Goal: Task Accomplishment & Management: Manage account settings

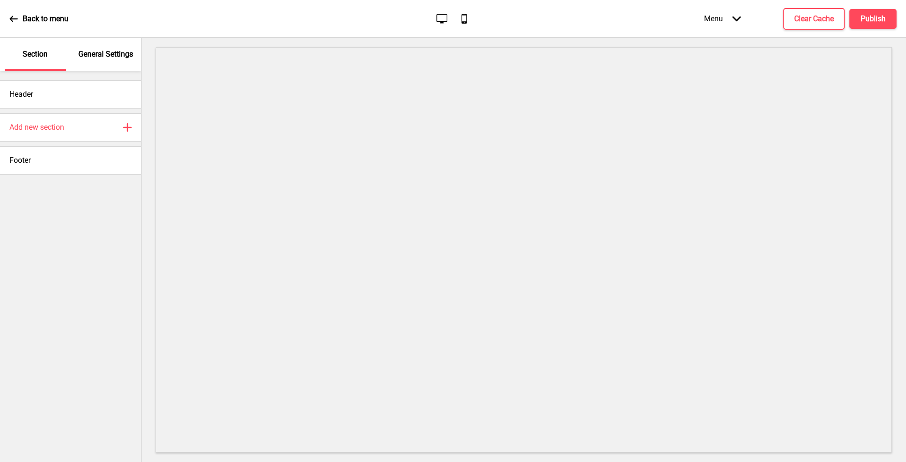
click at [727, 23] on div "Menu Arrow down" at bounding box center [723, 19] width 56 height 28
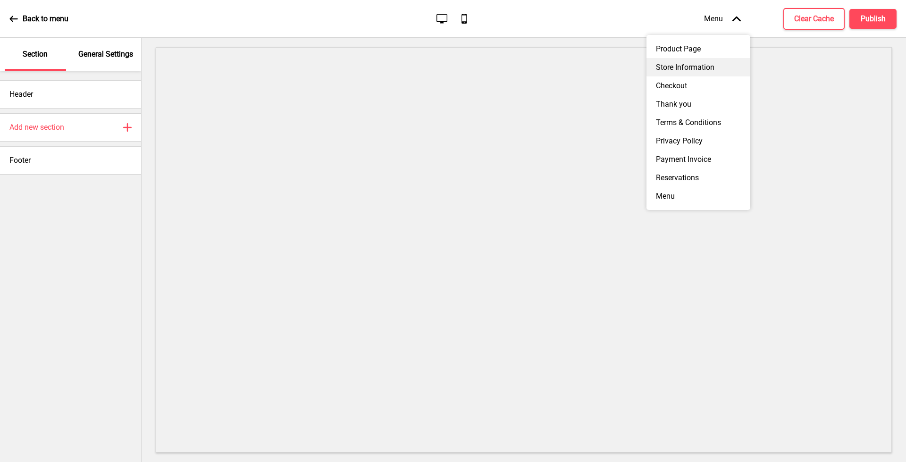
click at [712, 70] on div "Store Information" at bounding box center [699, 67] width 104 height 18
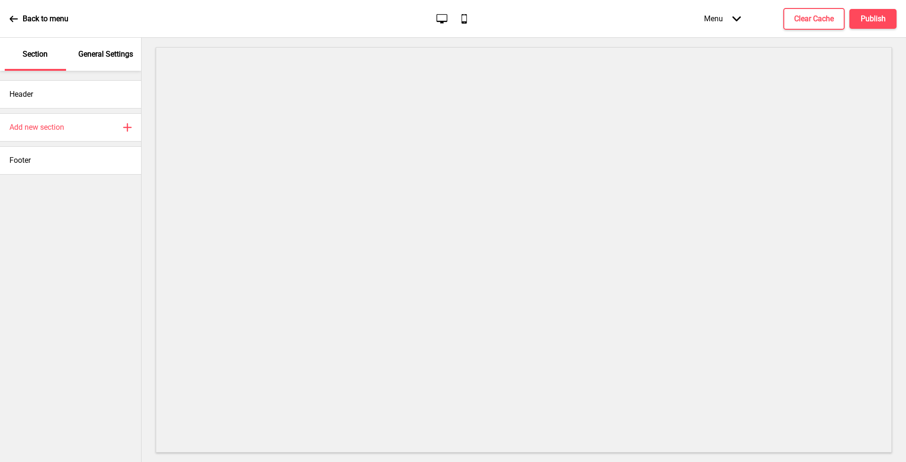
click at [727, 23] on div "Menu Arrow down" at bounding box center [723, 19] width 56 height 28
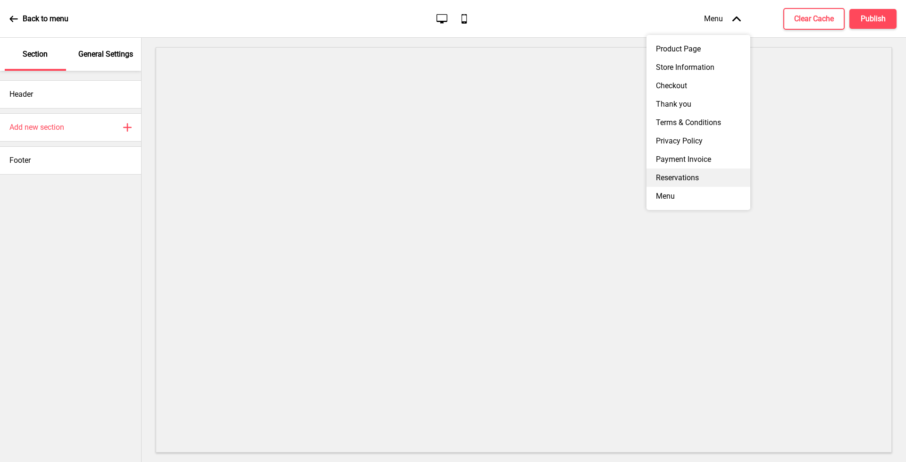
click at [691, 184] on div "Reservations" at bounding box center [699, 178] width 104 height 18
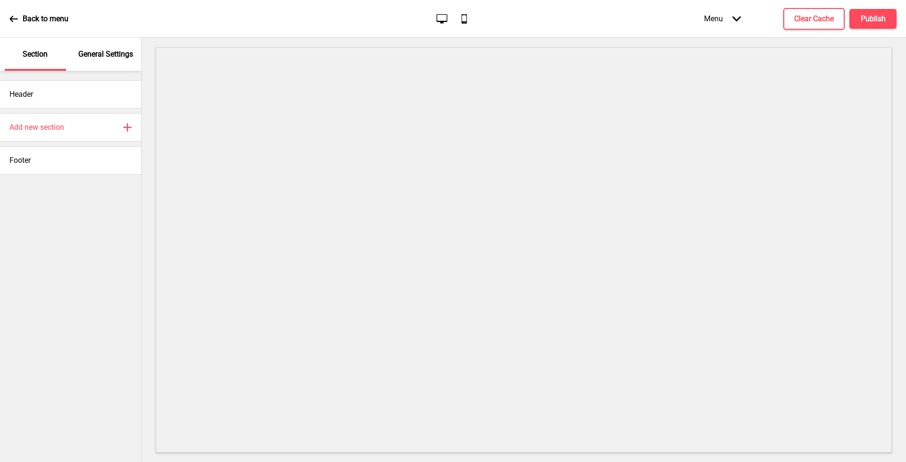
click at [726, 6] on div "Menu Arrow down" at bounding box center [723, 19] width 56 height 28
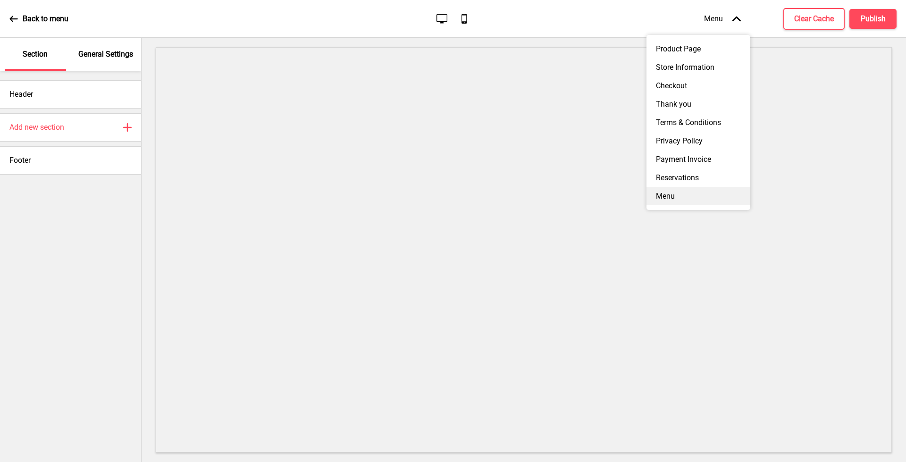
click at [669, 203] on div "Menu" at bounding box center [699, 196] width 104 height 18
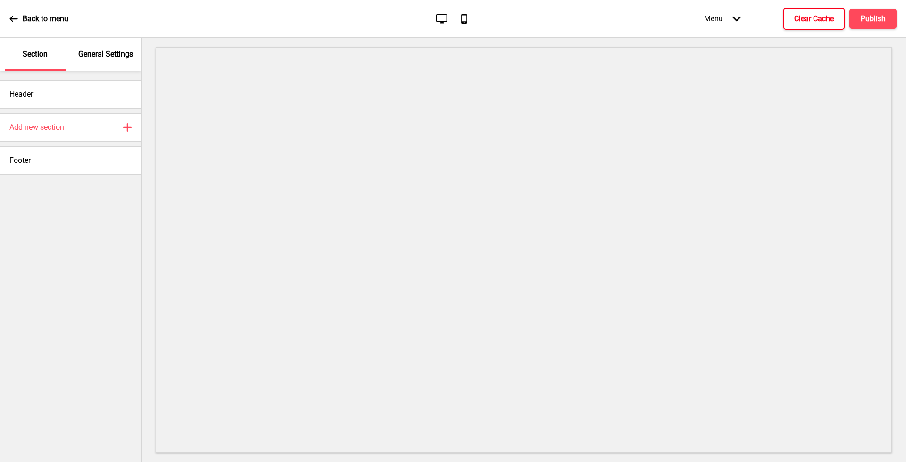
click at [815, 21] on h4 "Clear Cache" at bounding box center [815, 19] width 40 height 10
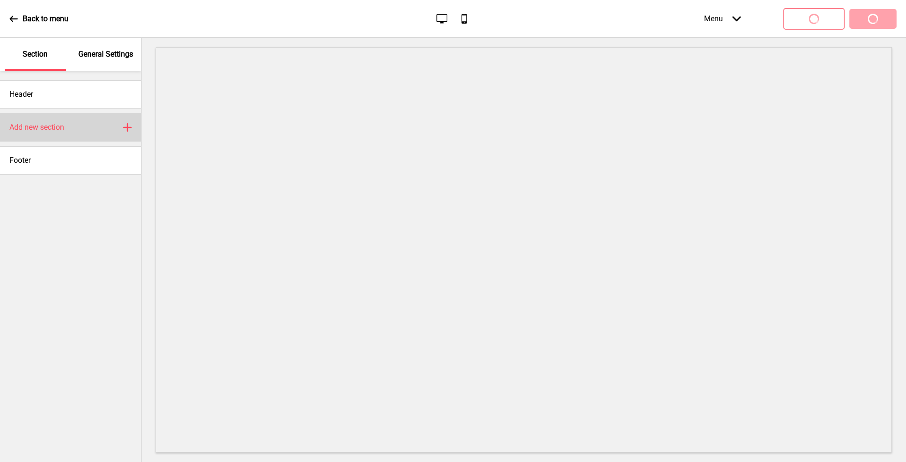
click at [69, 130] on div "Add new section Plus" at bounding box center [70, 127] width 141 height 28
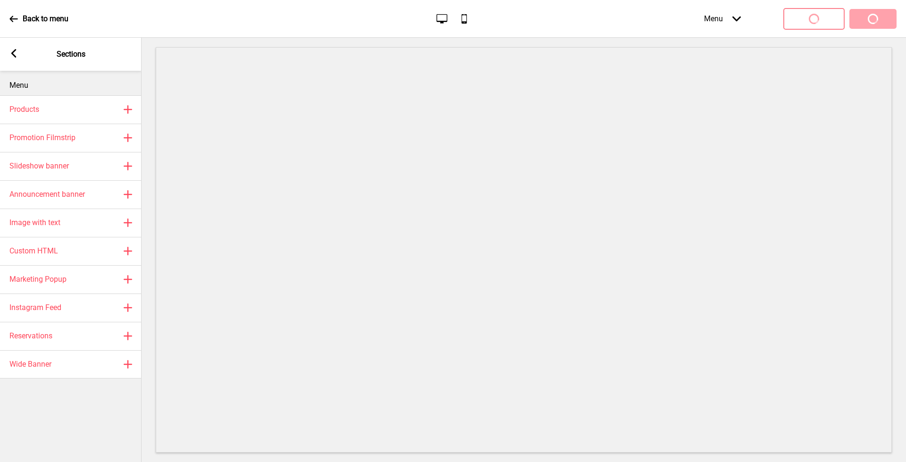
click at [15, 57] on icon at bounding box center [13, 53] width 5 height 8
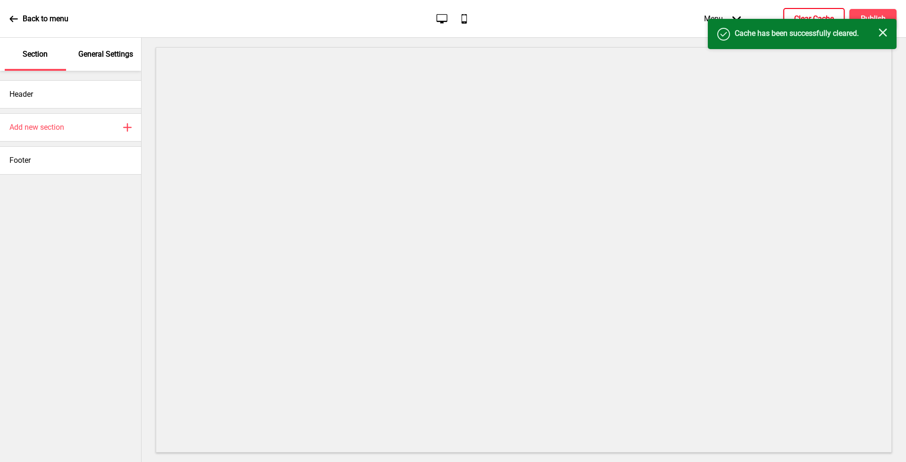
click at [83, 64] on div "General Settings" at bounding box center [106, 54] width 61 height 33
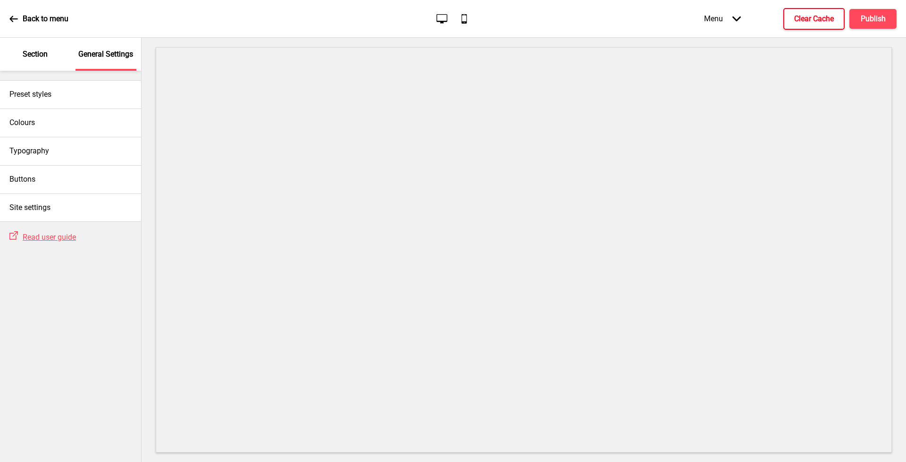
click at [24, 23] on p "Back to menu" at bounding box center [46, 19] width 46 height 10
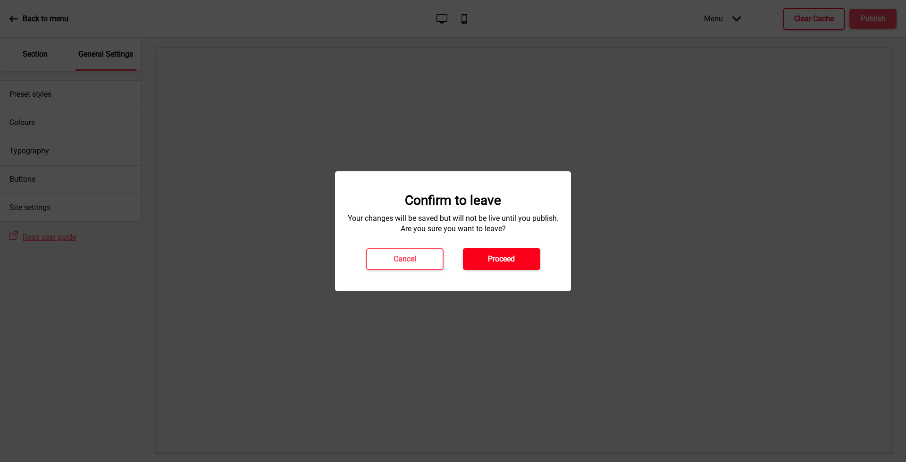
click at [486, 262] on button "Proceed" at bounding box center [501, 259] width 77 height 22
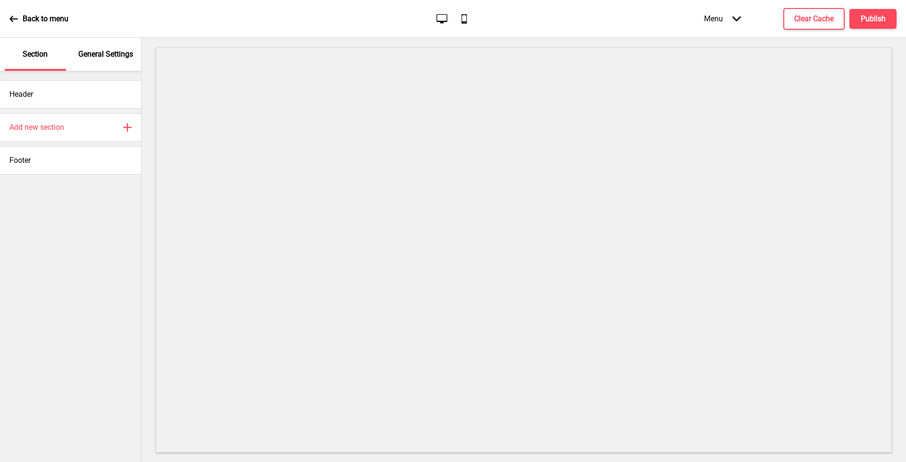
click at [723, 14] on div "Menu Arrow down" at bounding box center [723, 19] width 56 height 28
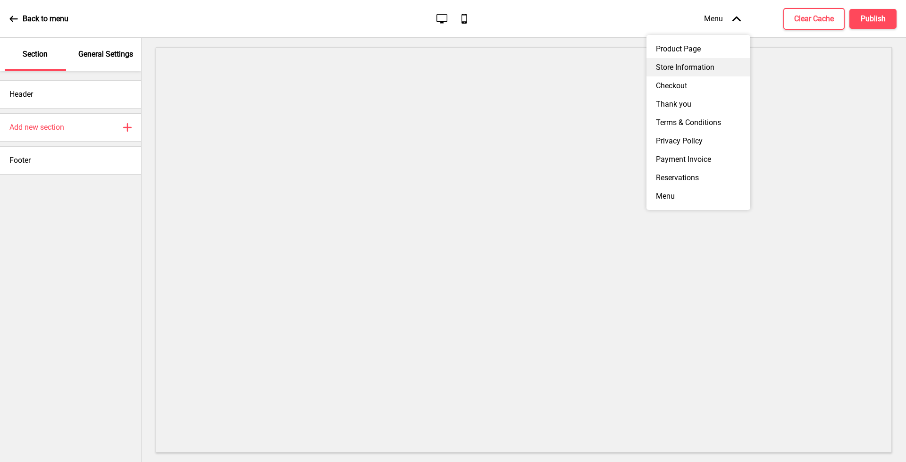
click at [704, 67] on div "Store Information" at bounding box center [699, 67] width 104 height 18
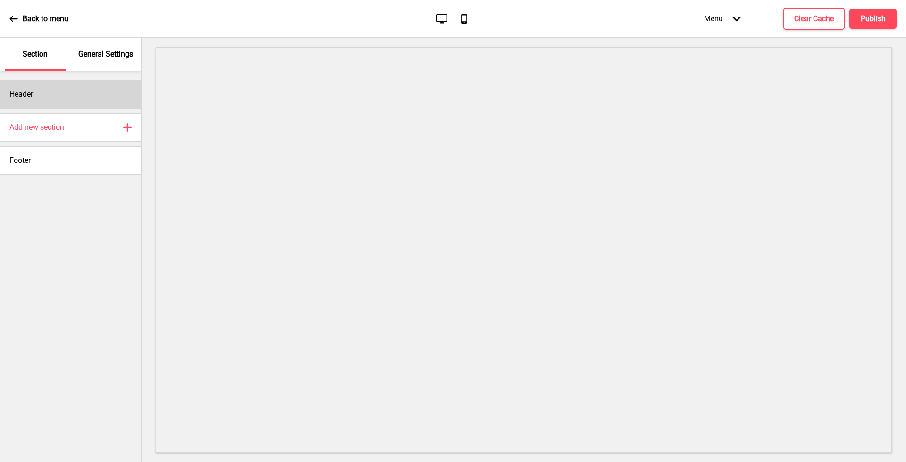
click at [99, 88] on div "Header" at bounding box center [70, 94] width 141 height 28
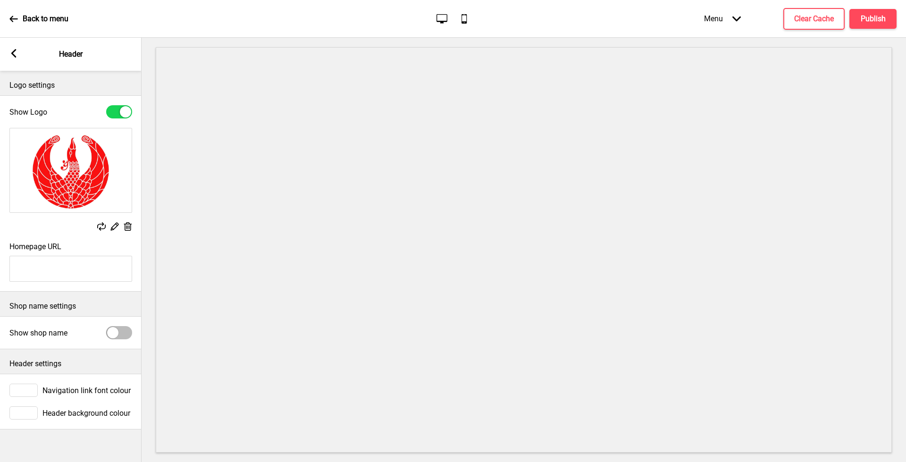
click at [94, 153] on img at bounding box center [71, 170] width 122 height 84
click at [130, 225] on icon at bounding box center [128, 226] width 8 height 8
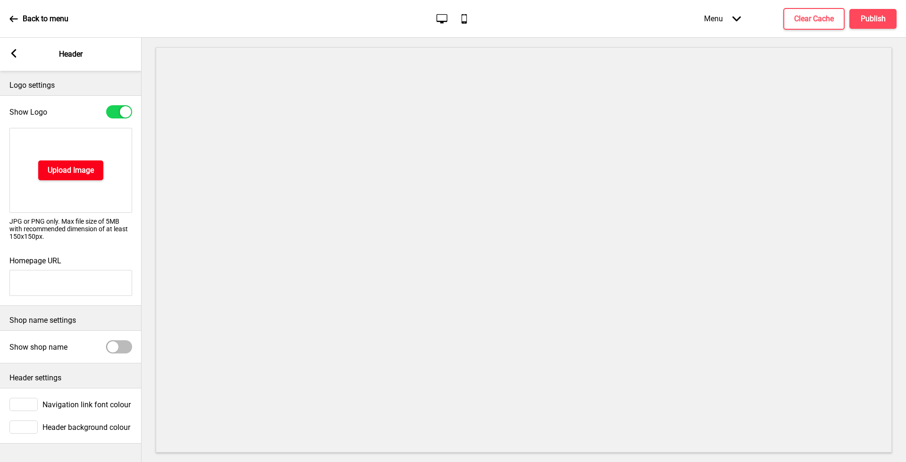
click at [79, 174] on h4 "Upload Image" at bounding box center [71, 170] width 46 height 10
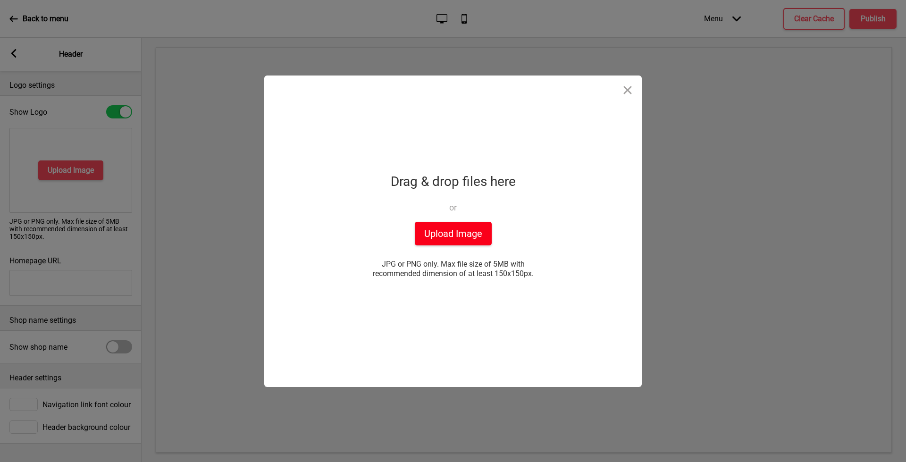
click at [463, 236] on button "Upload Image" at bounding box center [453, 234] width 77 height 24
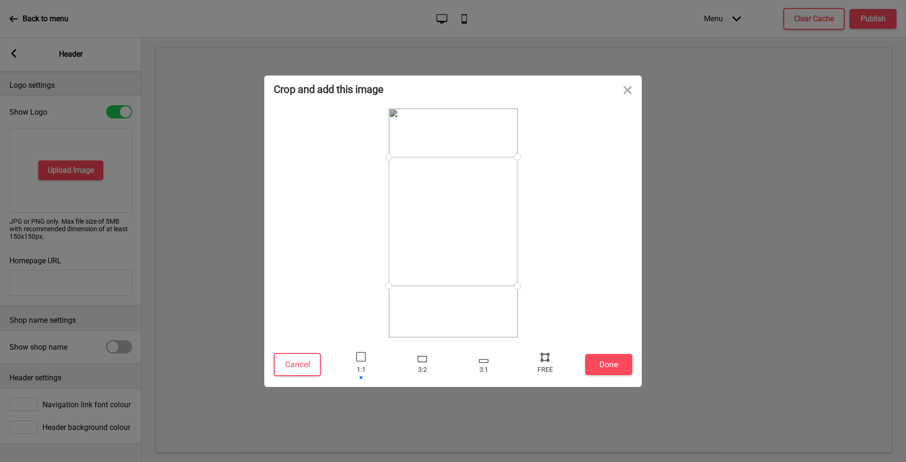
drag, startPoint x: 474, startPoint y: 239, endPoint x: 486, endPoint y: 237, distance: 11.4
click at [486, 237] on div at bounding box center [453, 221] width 129 height 129
drag, startPoint x: 513, startPoint y: 285, endPoint x: 487, endPoint y: 260, distance: 35.7
click at [487, 260] on div at bounding box center [492, 260] width 17 height 17
drag, startPoint x: 390, startPoint y: 158, endPoint x: 412, endPoint y: 197, distance: 44.6
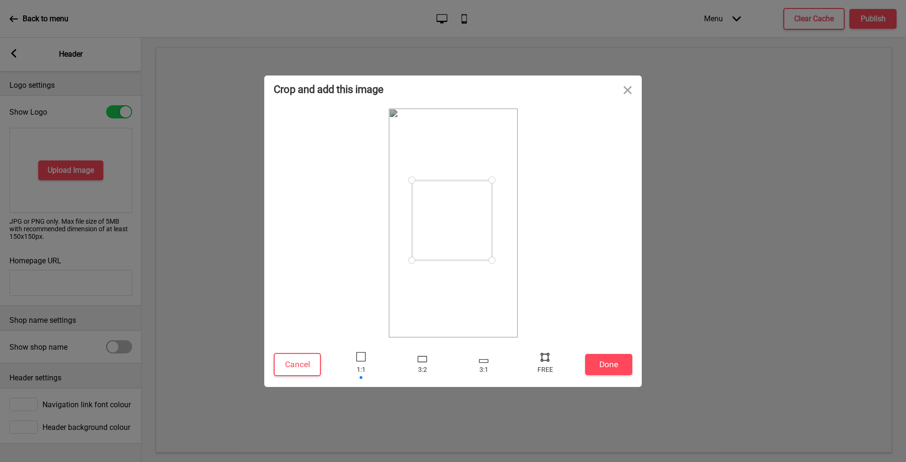
click at [412, 197] on div at bounding box center [452, 220] width 80 height 80
click at [447, 249] on div at bounding box center [454, 223] width 80 height 80
click at [421, 363] on div at bounding box center [422, 364] width 28 height 31
click at [475, 235] on div at bounding box center [466, 217] width 104 height 69
click at [485, 360] on div at bounding box center [483, 361] width 9 height 4
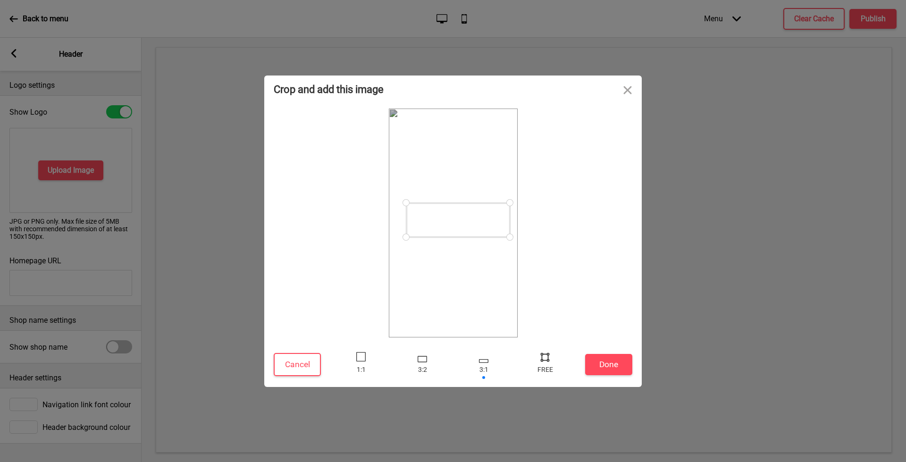
drag, startPoint x: 473, startPoint y: 194, endPoint x: 465, endPoint y: 214, distance: 21.4
click at [465, 214] on div at bounding box center [458, 220] width 104 height 34
click at [616, 371] on button "Done" at bounding box center [608, 364] width 47 height 21
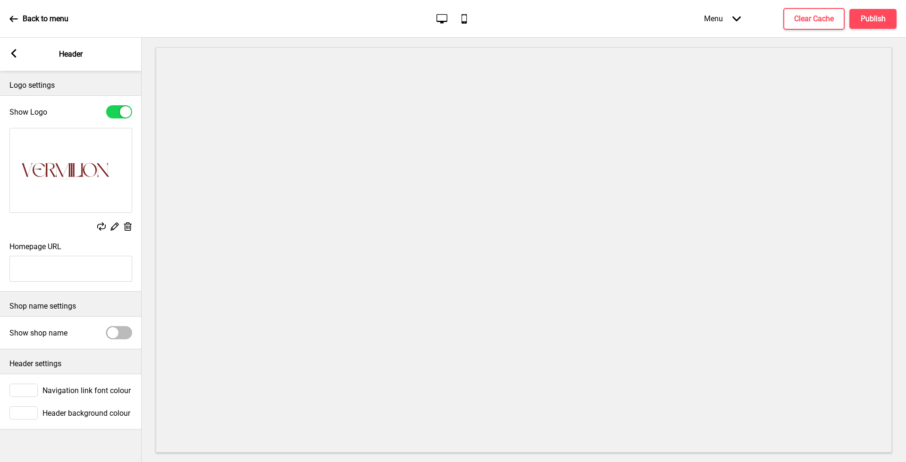
click at [74, 268] on input "Homepage URL" at bounding box center [70, 269] width 123 height 26
paste input "https://thevermilionhousesg.com/"
type input "https://thevermilionhousesg.com/"
click at [125, 335] on div at bounding box center [119, 332] width 26 height 13
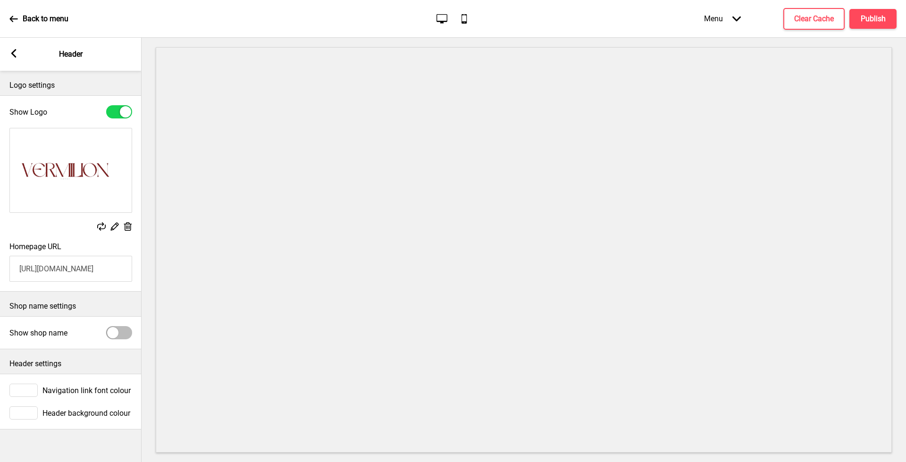
checkbox input "true"
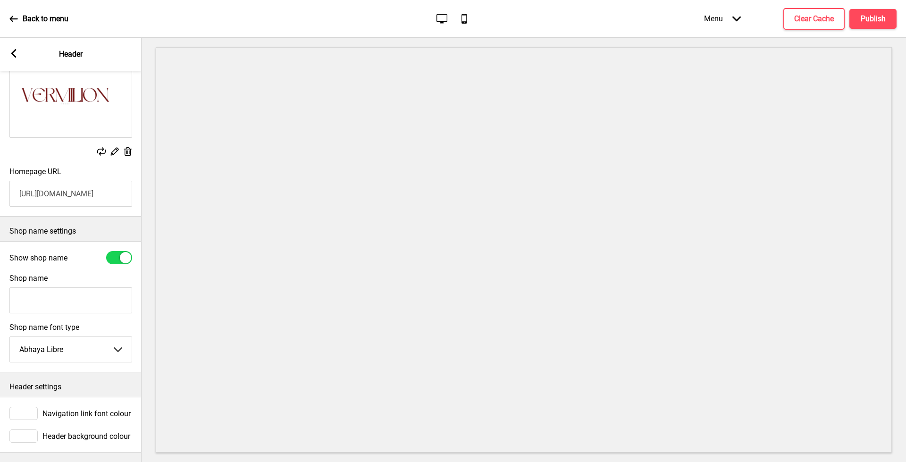
scroll to position [84, 0]
click at [74, 300] on input "Shop name" at bounding box center [70, 300] width 123 height 26
type input "The Vermilion House"
click at [55, 355] on select "Abhaya Libre Abril Fatface Adobe Garamond Pro Arimo Arsenal Arvo Berkshire Swas…" at bounding box center [71, 349] width 122 height 25
select select "Arsenal"
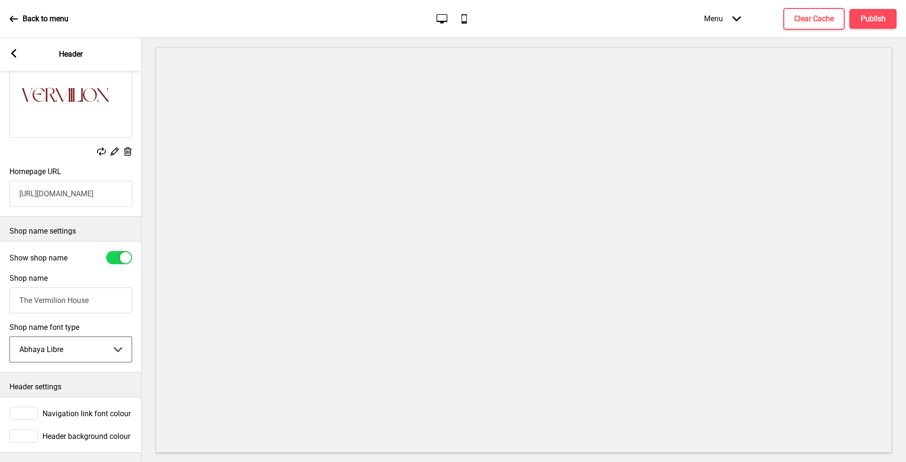
click at [10, 337] on select "Abhaya Libre Abril Fatface Adobe Garamond Pro Arimo Arsenal Arvo Berkshire Swas…" at bounding box center [71, 349] width 122 height 25
click at [14, 55] on icon at bounding box center [13, 53] width 5 height 8
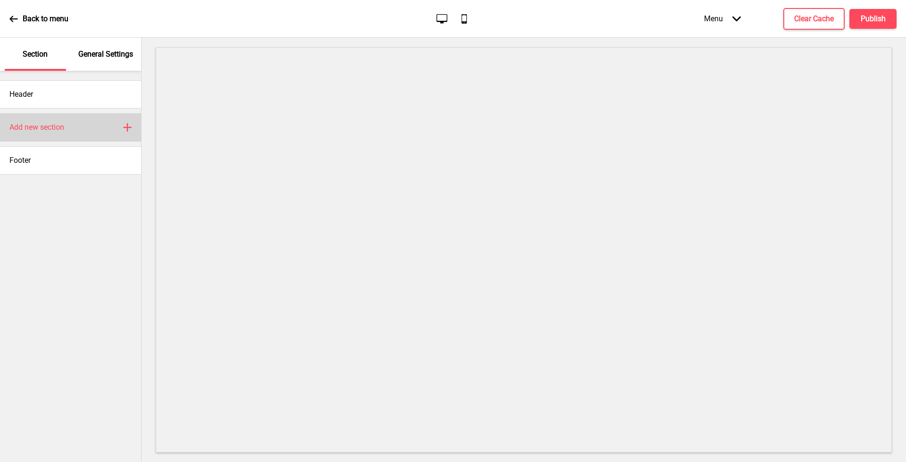
click at [46, 124] on h4 "Add new section" at bounding box center [36, 127] width 55 height 10
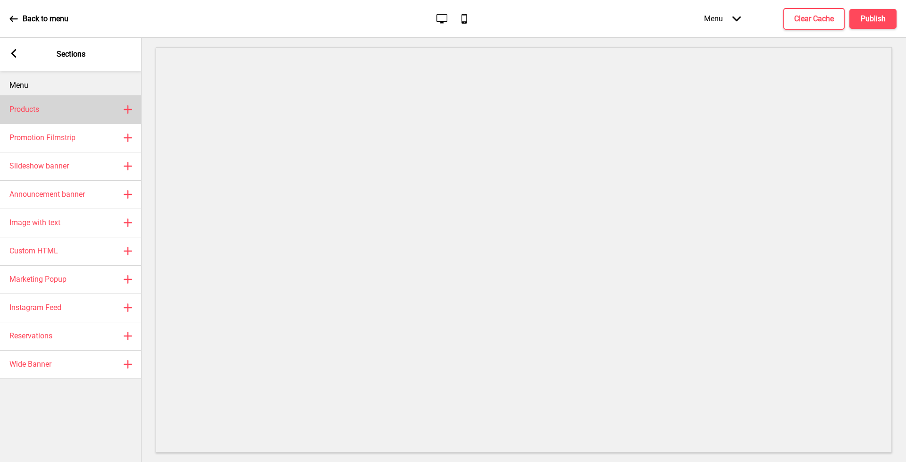
click at [58, 112] on div "Products Plus" at bounding box center [71, 109] width 142 height 28
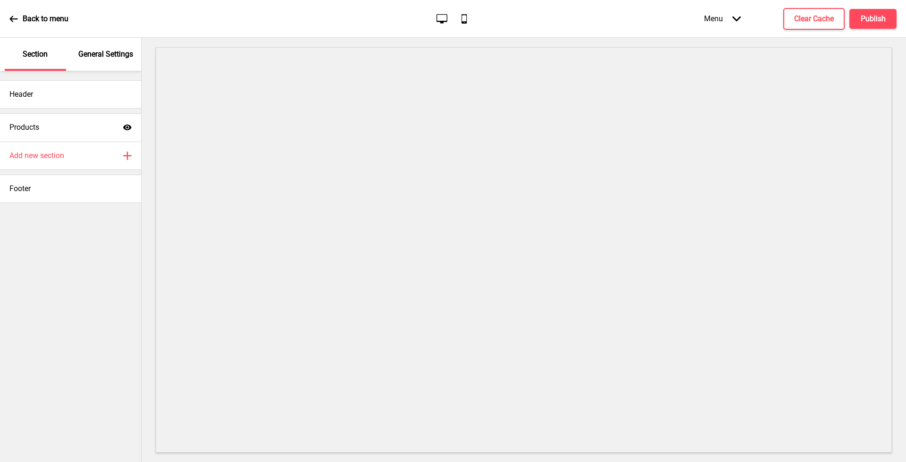
select select "list"
select select "side"
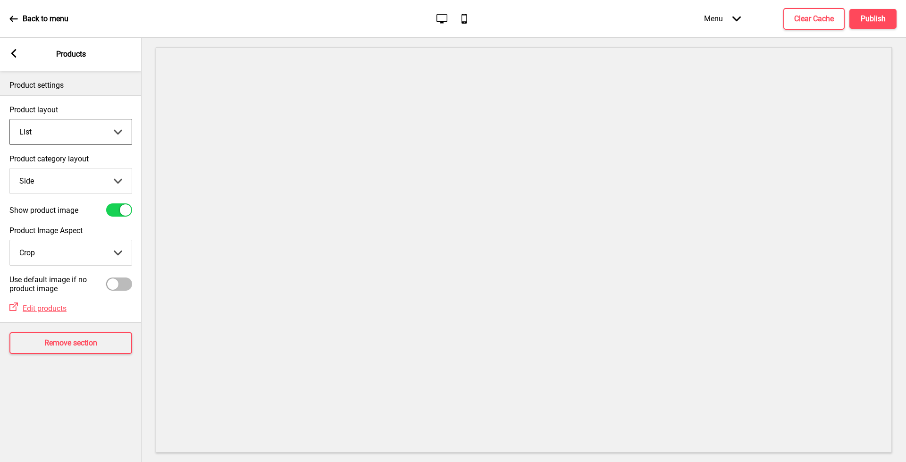
click at [75, 132] on select "Grid List" at bounding box center [71, 131] width 122 height 25
select select "grid"
click at [10, 119] on select "Grid List" at bounding box center [71, 131] width 122 height 25
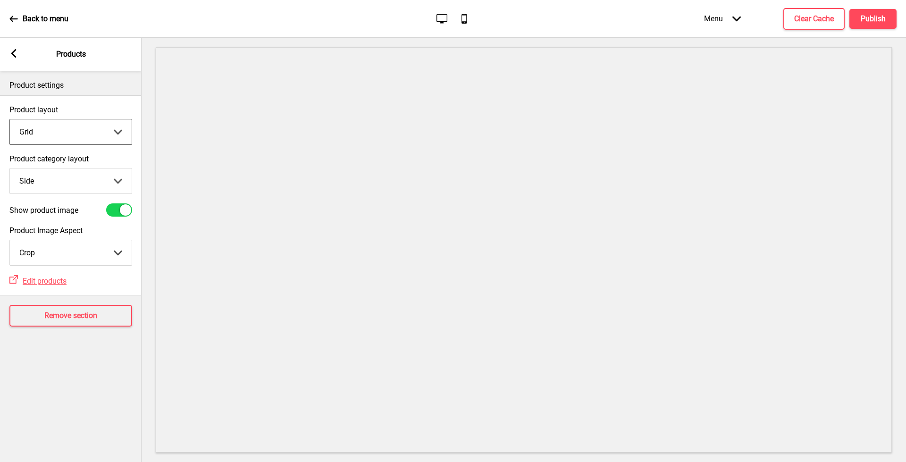
click at [69, 181] on select "Top Side" at bounding box center [71, 181] width 122 height 25
click at [70, 180] on select "Top Side" at bounding box center [71, 181] width 122 height 25
click at [66, 248] on select "Crop Natural" at bounding box center [71, 252] width 122 height 25
click at [48, 283] on span "Edit products" at bounding box center [45, 281] width 44 height 9
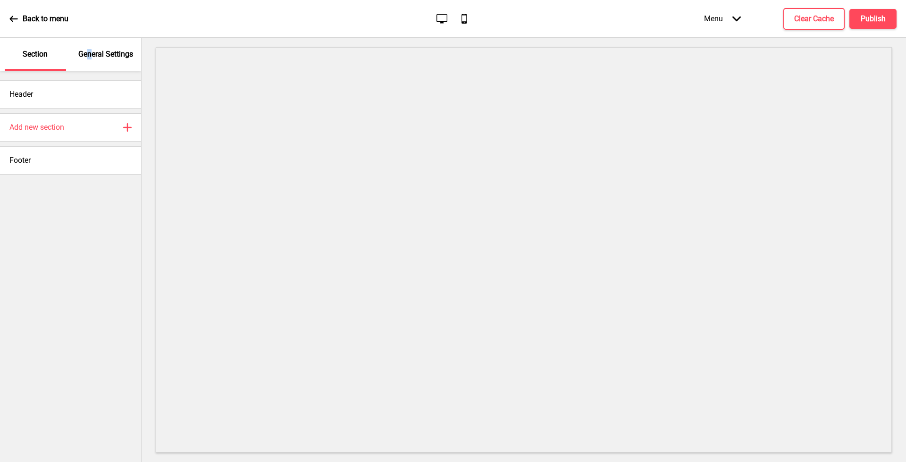
click at [91, 61] on div "General Settings" at bounding box center [106, 54] width 61 height 33
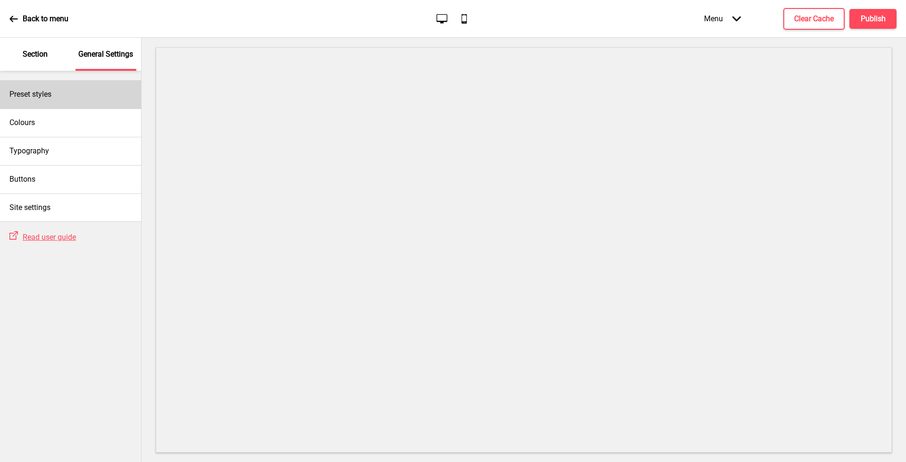
click at [79, 85] on div "Preset styles" at bounding box center [70, 94] width 141 height 28
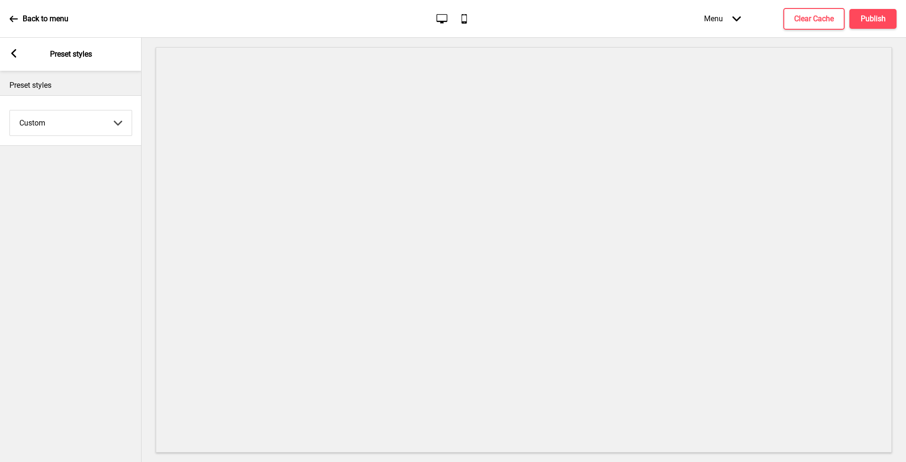
click at [80, 121] on select "Coffee Contrast Dark Earth Marine Minimalist Modern Oddle Pastel Yellow Fruits …" at bounding box center [71, 122] width 122 height 25
select select "coffee"
click at [10, 110] on select "Coffee Contrast Dark Earth Marine Minimalist Modern Oddle Pastel Yellow Fruits …" at bounding box center [71, 122] width 122 height 25
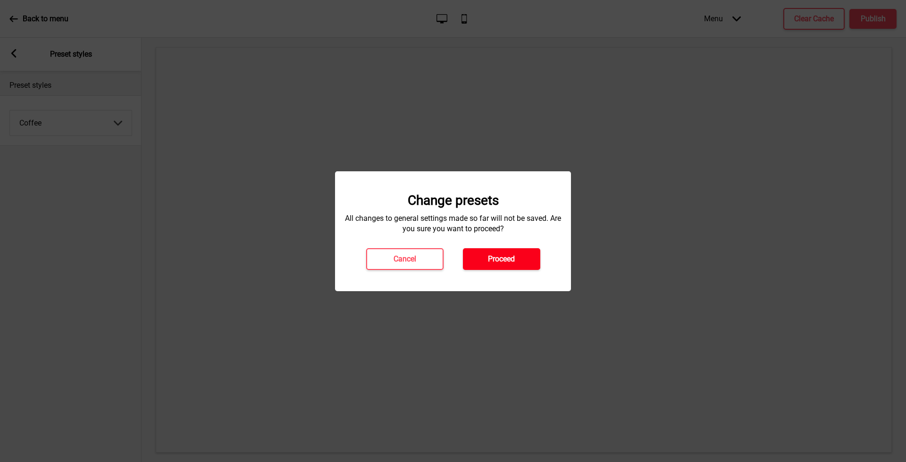
click at [490, 260] on h4 "Proceed" at bounding box center [501, 259] width 27 height 10
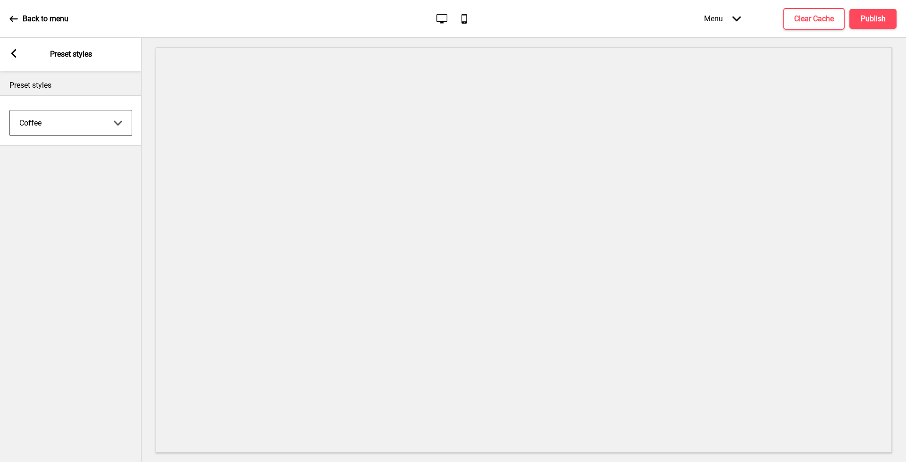
click at [71, 126] on select "Coffee Contrast Dark Earth Marine Minimalist Modern Oddle Pastel Yellow Fruits …" at bounding box center [71, 122] width 122 height 25
click at [16, 54] on rect at bounding box center [13, 53] width 8 height 8
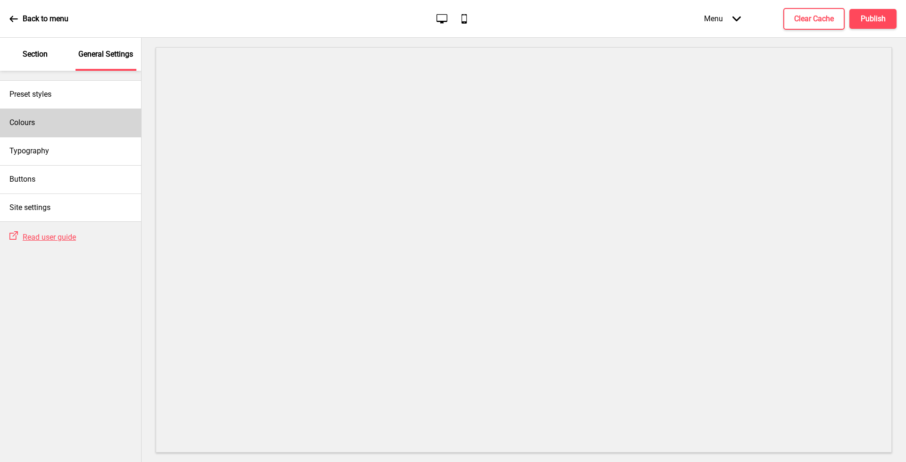
click at [39, 131] on div "Colours" at bounding box center [70, 123] width 141 height 28
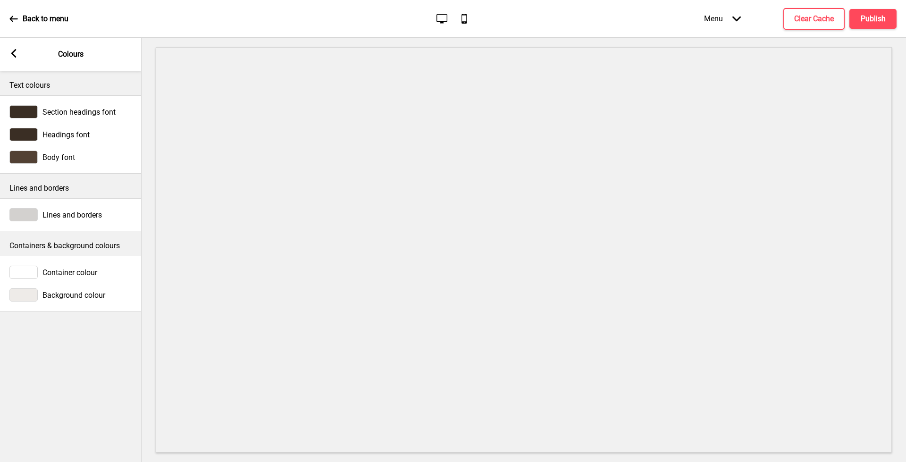
click at [34, 114] on div at bounding box center [23, 111] width 28 height 13
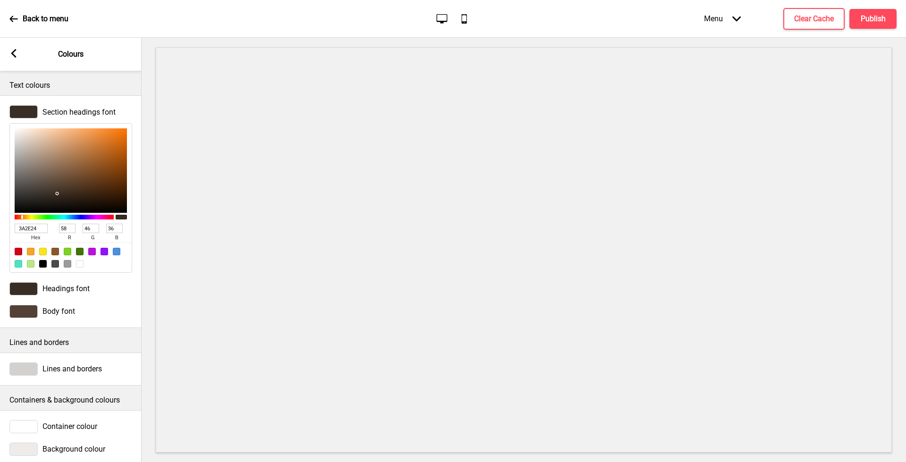
type input "3A2724"
type input "39"
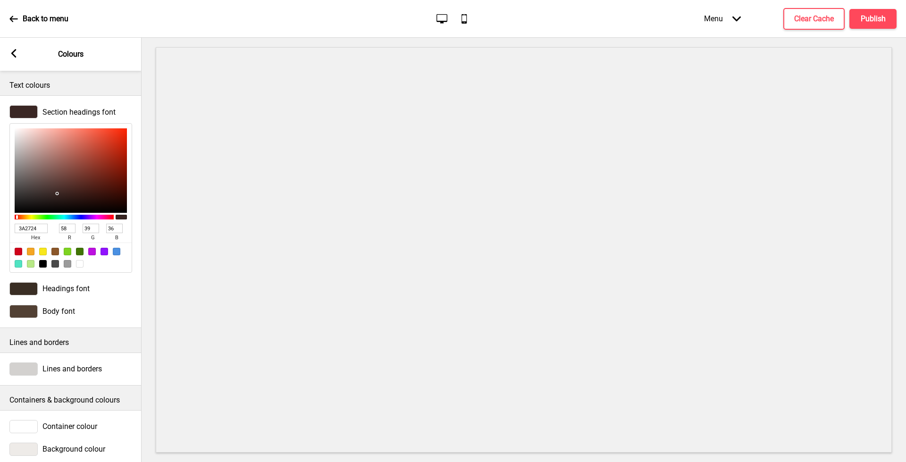
click at [17, 217] on div at bounding box center [64, 217] width 99 height 5
type input "8D4539"
type input "141"
type input "69"
type input "57"
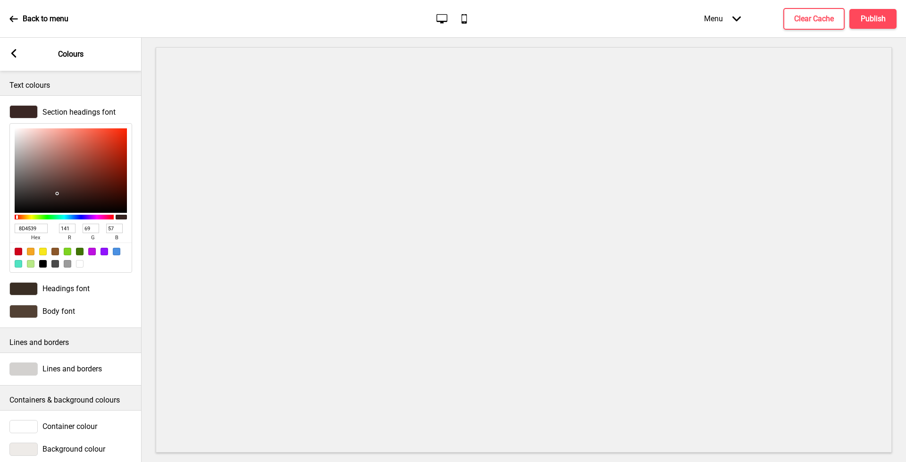
type input "92483B"
type input "146"
type input "72"
type input "59"
type input "9C4738"
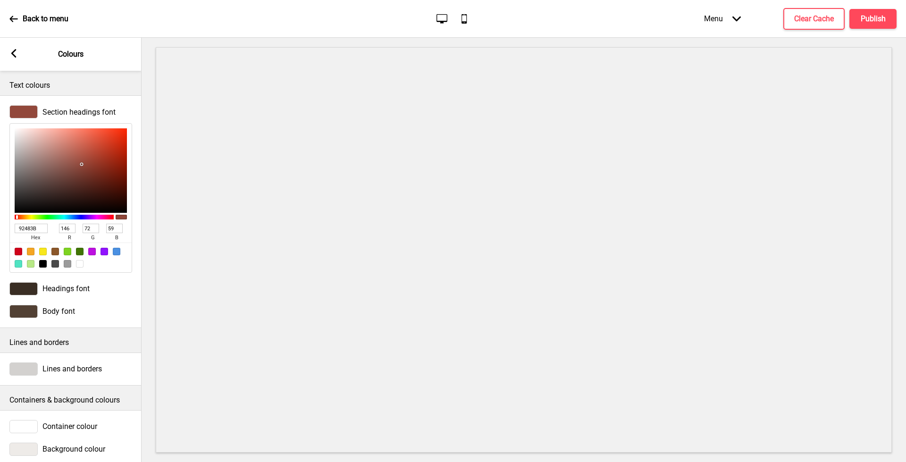
type input "156"
type input "71"
type input "56"
type input "A54635"
type input "165"
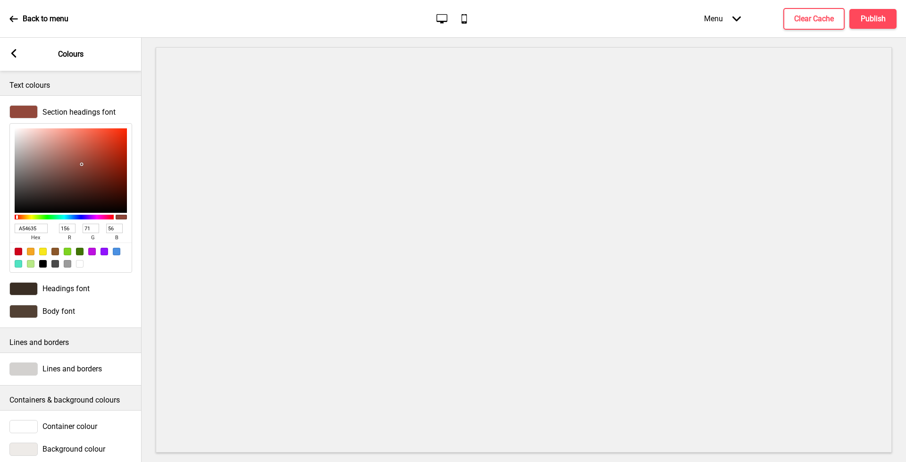
type input "70"
type input "53"
type input "A54534"
type input "69"
type input "52"
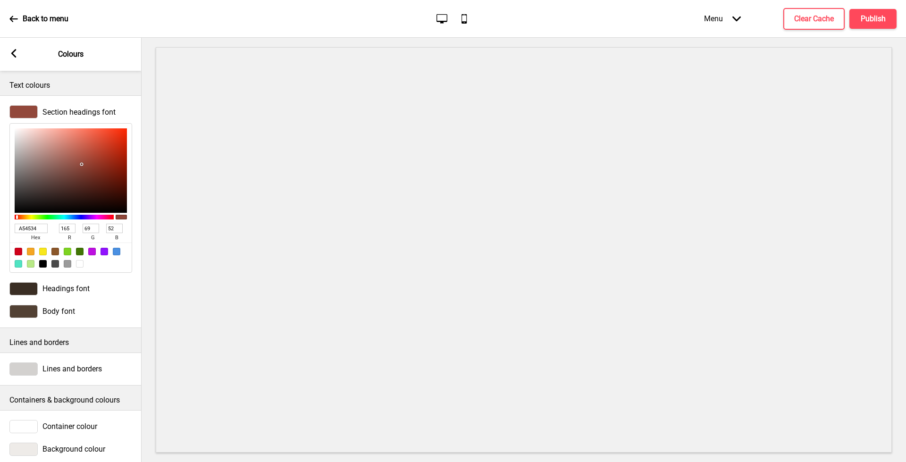
type input "A64534"
type input "166"
type input "A94533"
type input "169"
type input "51"
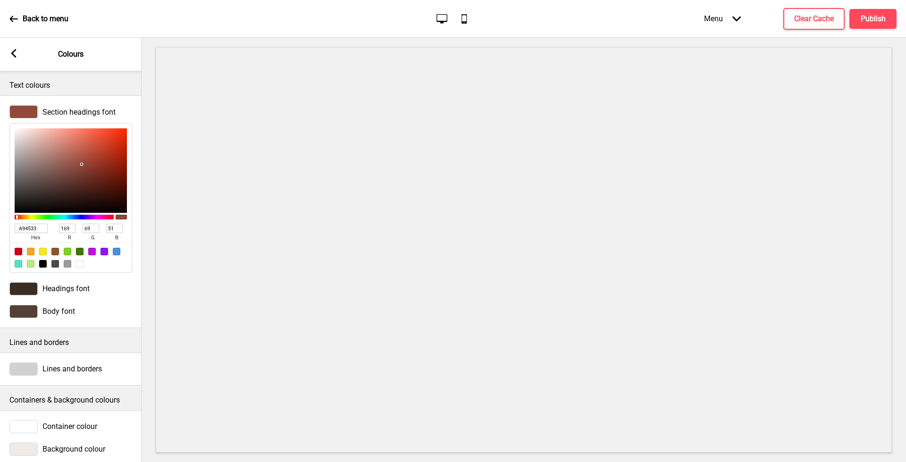
type input "AB3E2A"
type input "171"
type input "62"
type input "42"
type input "AB3C28"
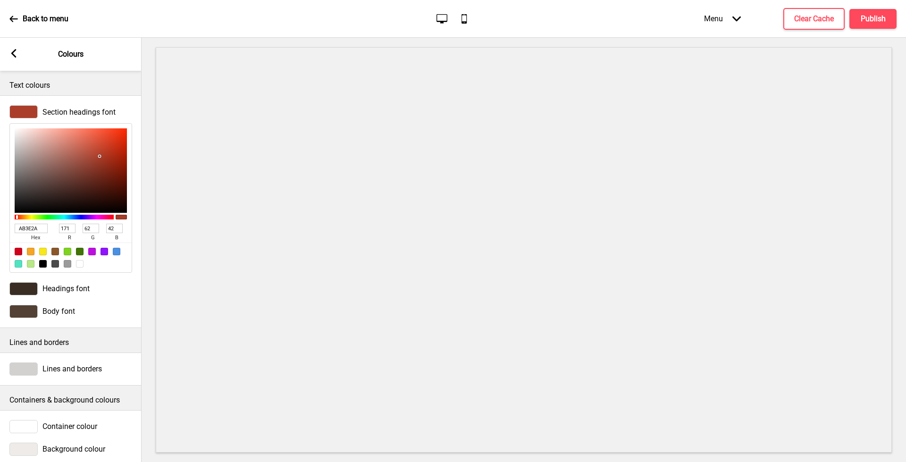
type input "60"
type input "40"
type input "AB3B27"
type input "59"
type input "39"
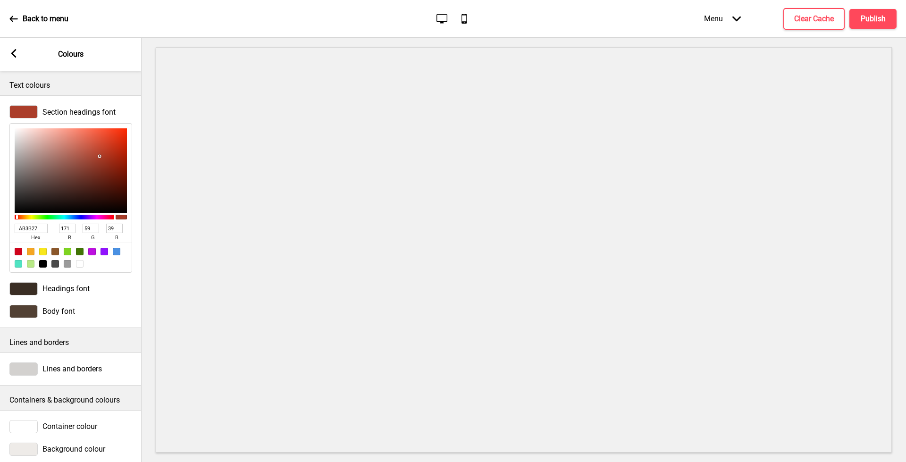
type input "AB3A26"
type input "58"
type input "38"
type input "AB3925"
type input "57"
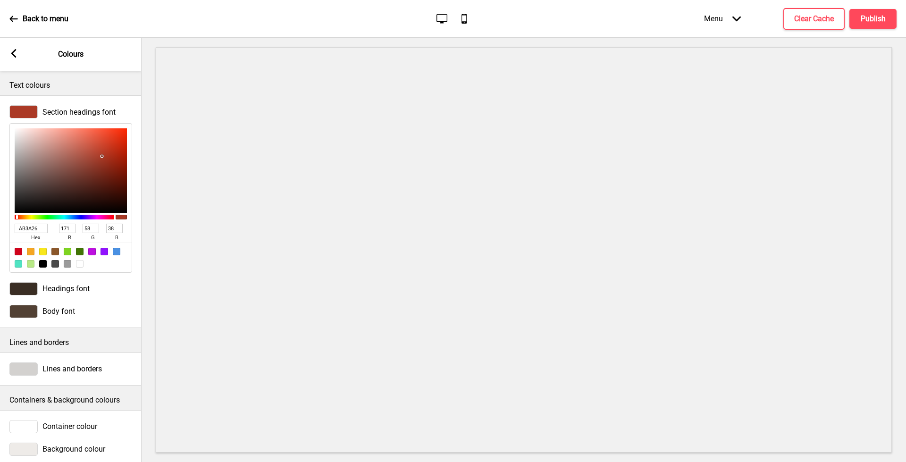
type input "37"
type input "AC3823"
type input "172"
type input "56"
type input "35"
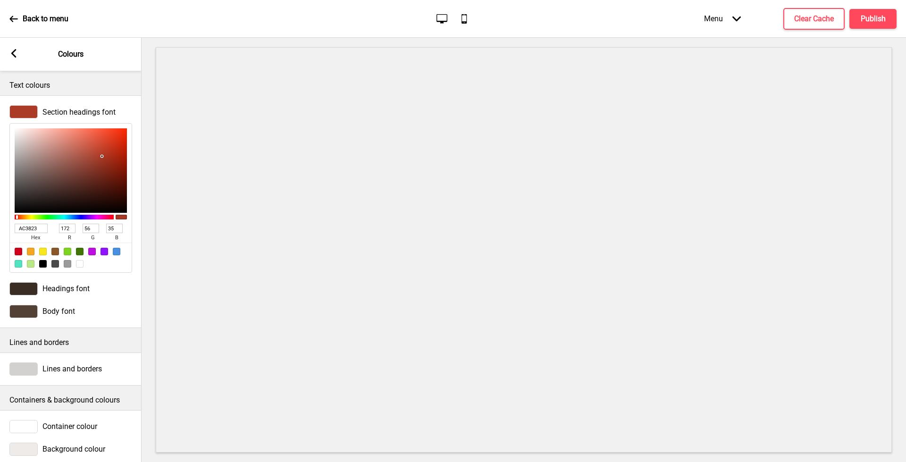
type input "AF3722"
type input "175"
type input "55"
type input "34"
type input "B9321A"
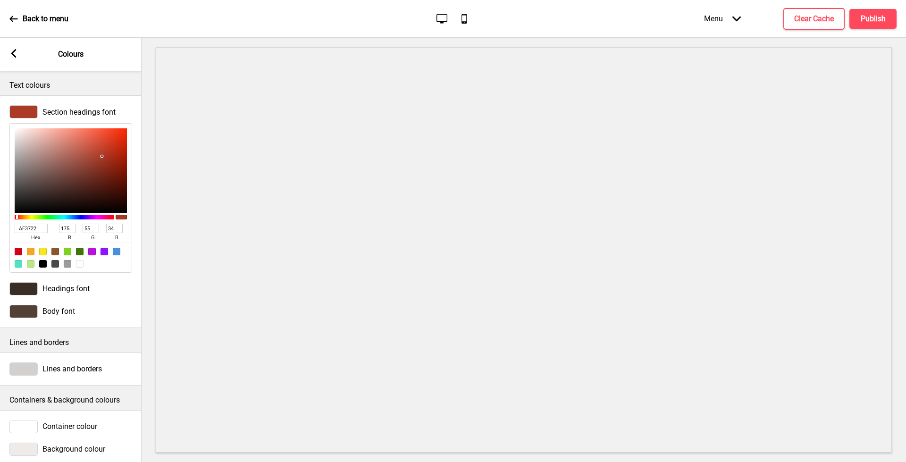
type input "185"
type input "50"
type input "26"
type input "C23218"
type input "194"
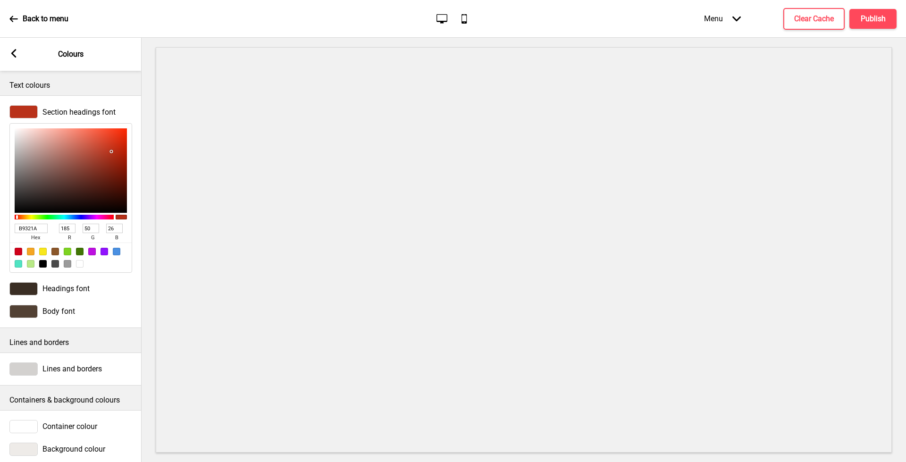
type input "24"
type input "C33218"
type input "195"
type input "C33117"
type input "49"
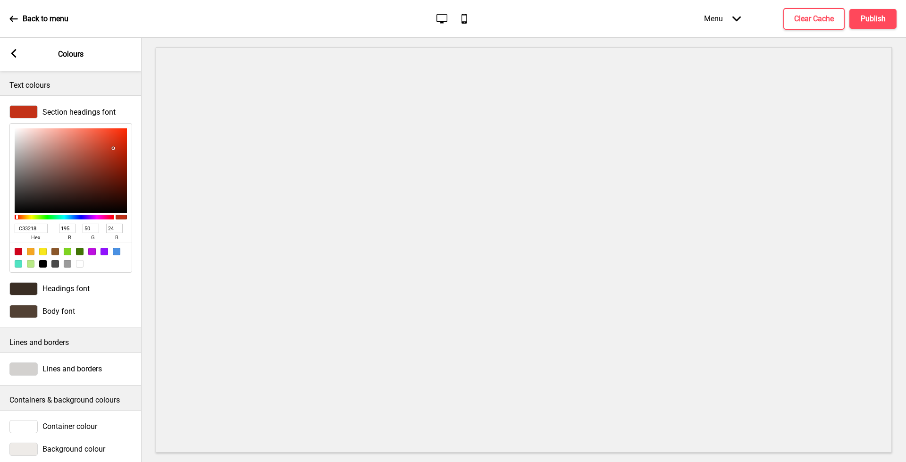
type input "23"
drag, startPoint x: 81, startPoint y: 166, endPoint x: 114, endPoint y: 148, distance: 37.2
click at [114, 148] on div at bounding box center [71, 170] width 112 height 85
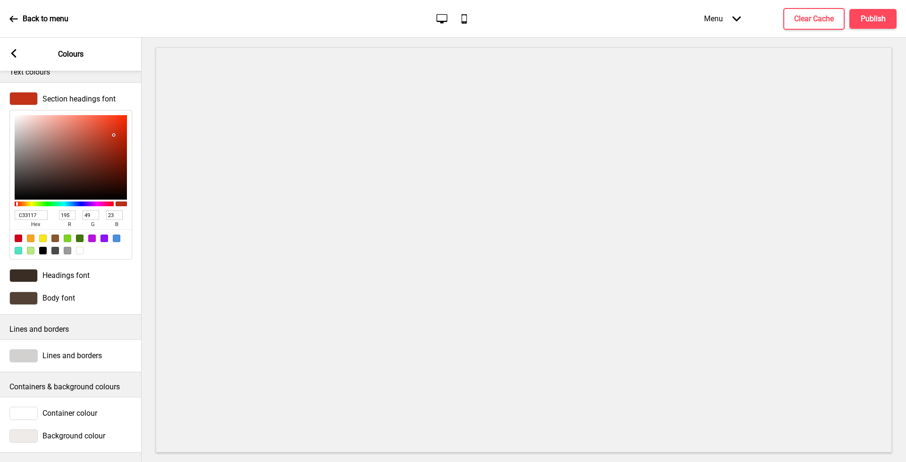
click at [19, 51] on div "Arrow left Colours" at bounding box center [71, 54] width 142 height 33
click at [17, 50] on g at bounding box center [13, 53] width 8 height 8
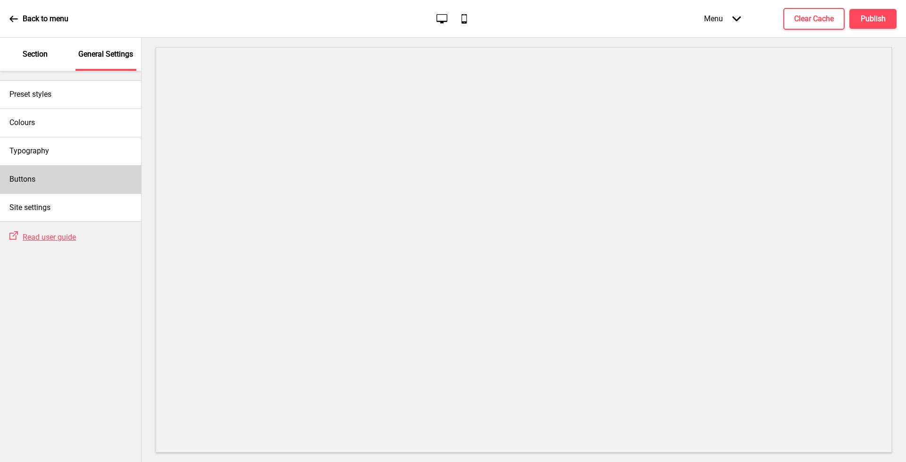
click at [31, 169] on div "Buttons" at bounding box center [70, 179] width 141 height 28
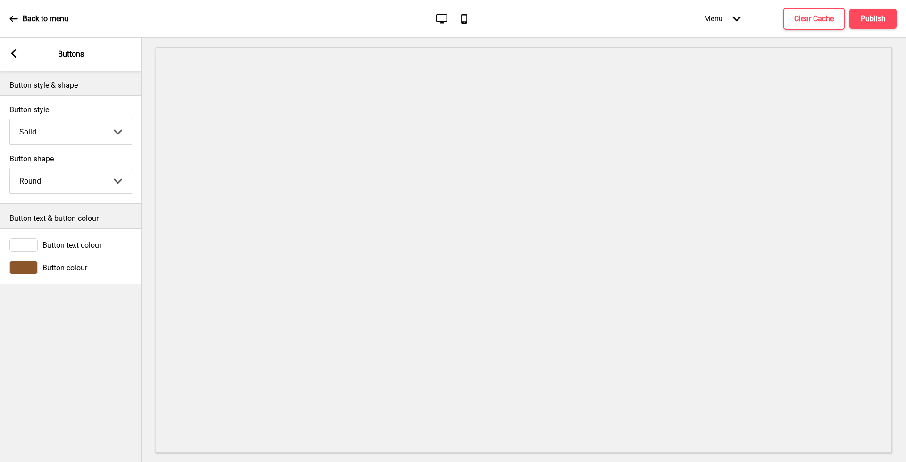
click at [14, 46] on div "Arrow left Buttons" at bounding box center [71, 54] width 142 height 33
click at [16, 54] on rect at bounding box center [13, 53] width 8 height 8
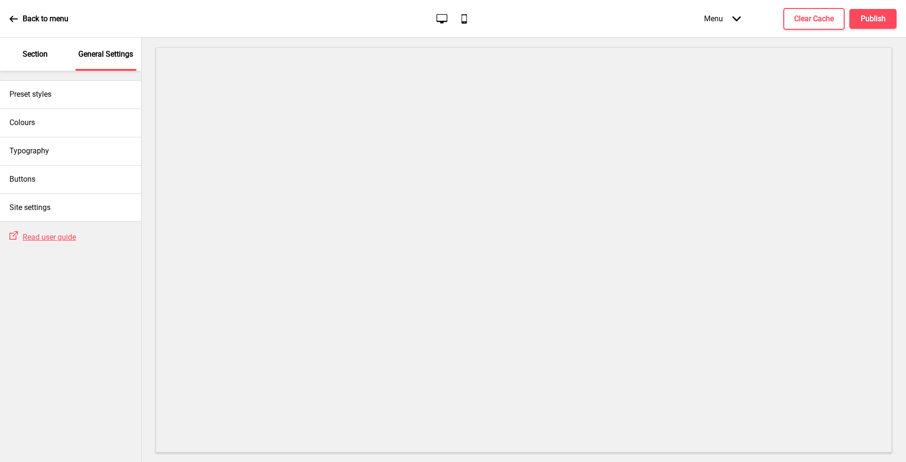
click at [20, 54] on div "Section" at bounding box center [35, 54] width 61 height 33
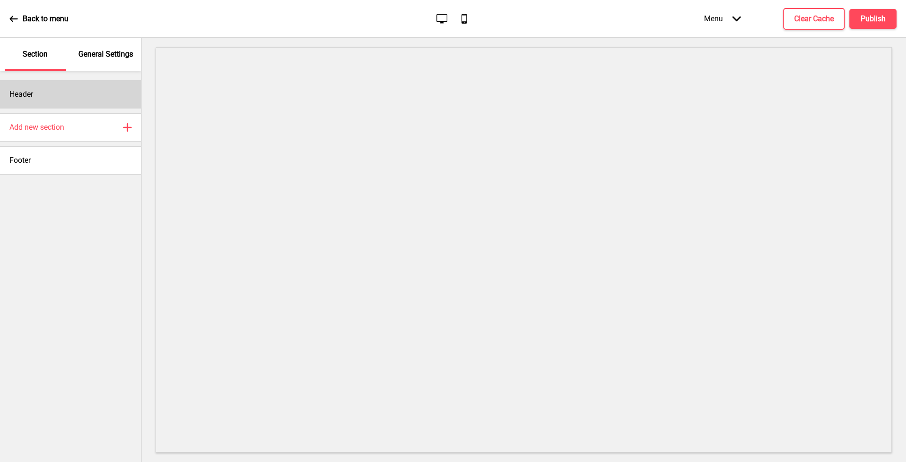
click at [49, 95] on div "Header" at bounding box center [70, 94] width 141 height 28
select select "Arsenal"
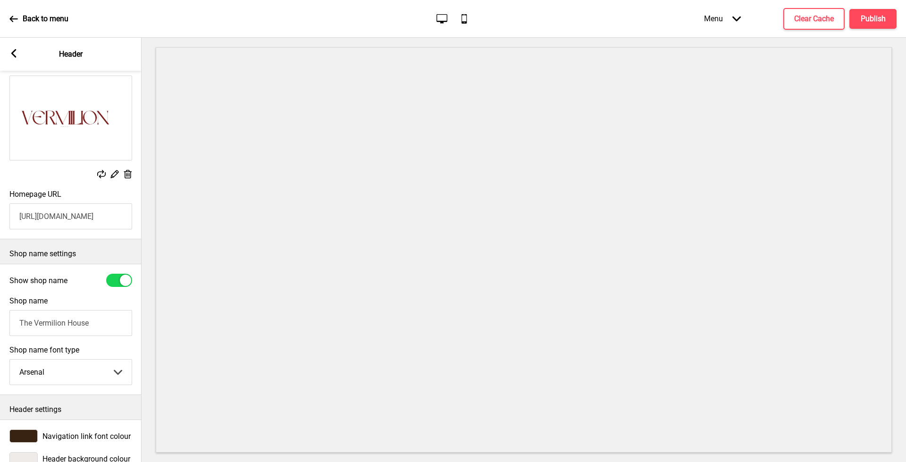
scroll to position [0, 0]
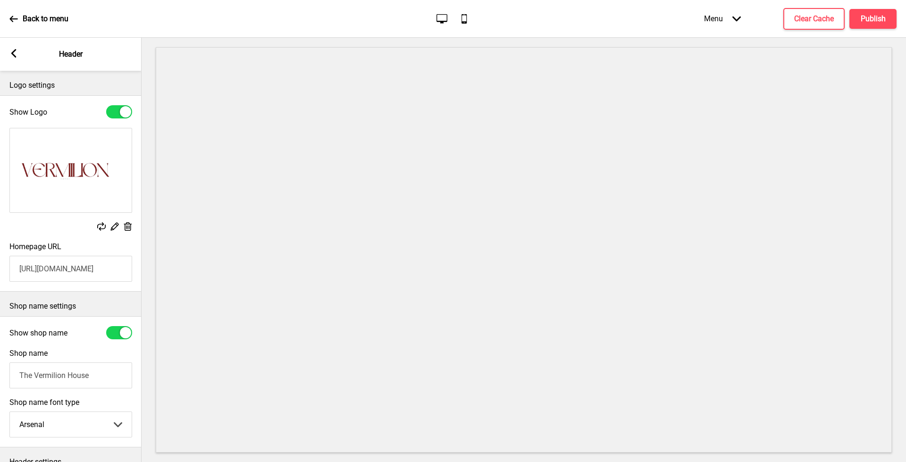
click at [17, 51] on rect at bounding box center [13, 53] width 8 height 8
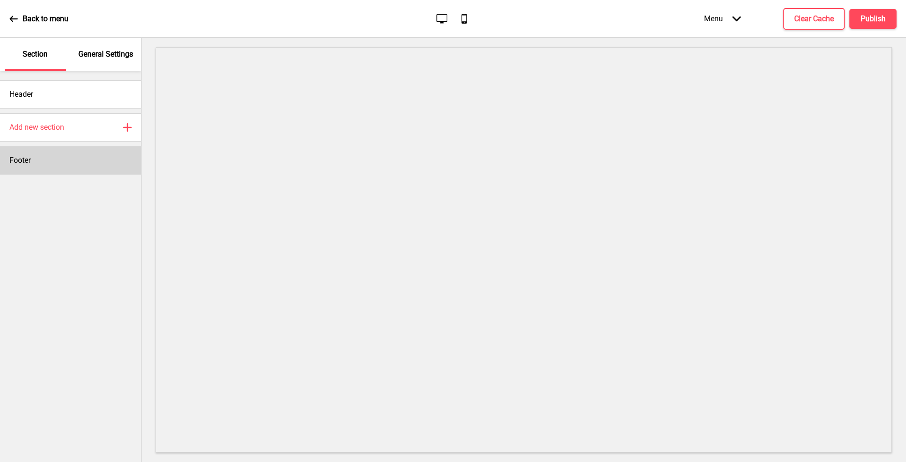
click at [35, 157] on div "Footer" at bounding box center [70, 160] width 141 height 28
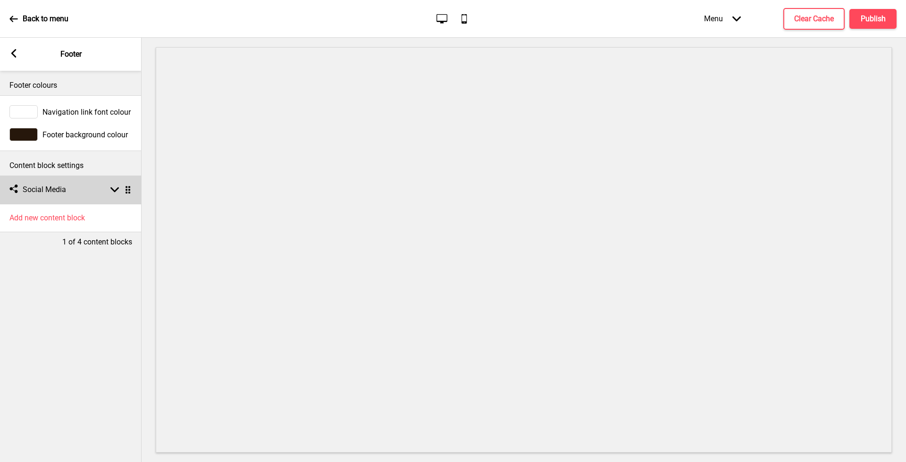
click at [98, 195] on div "Social media Social Media Arrow down Drag" at bounding box center [71, 190] width 142 height 28
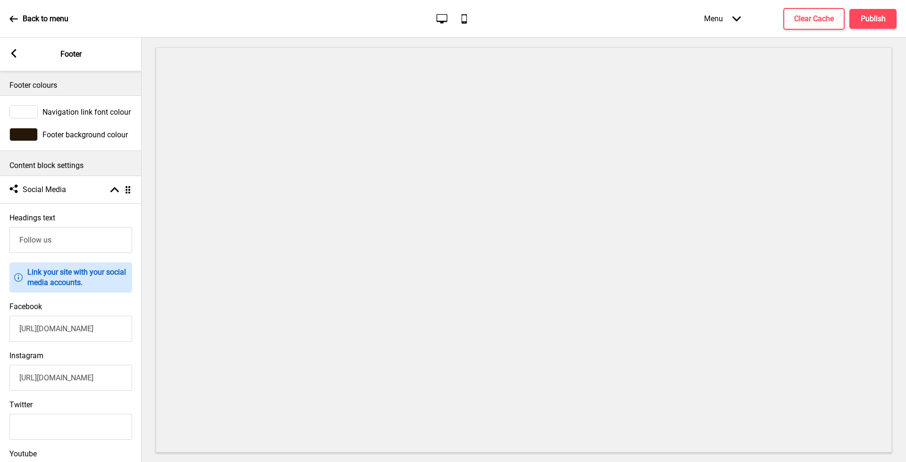
drag, startPoint x: 78, startPoint y: 241, endPoint x: 0, endPoint y: 240, distance: 77.9
click at [0, 240] on div "Headings text Follow us" at bounding box center [71, 233] width 142 height 49
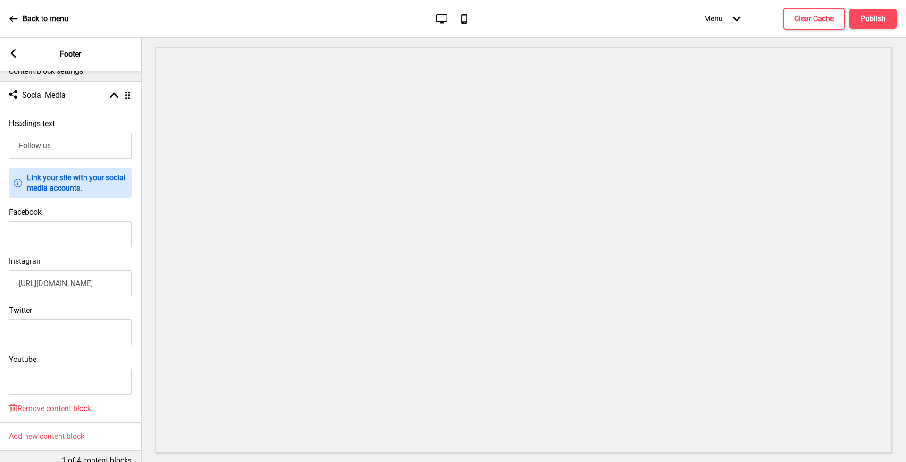
scroll to position [0, 57]
type input "h"
paste input "https://www.instagram.com/thevermilionhousesg?igsh=M3BhbnBmNTFjNWQ4"
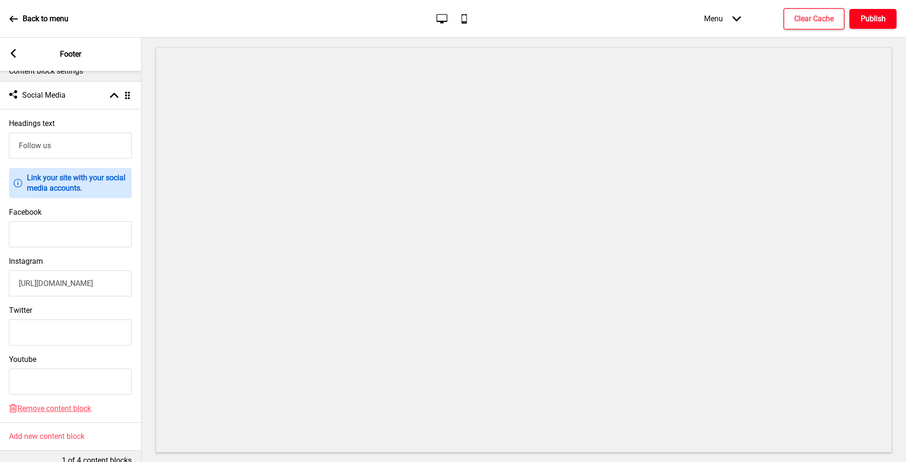
type input "https://www.instagram.com/thevermilionhousesg?igsh=M3BhbnBmNTFjNWQ4"
click at [870, 9] on button "Publish" at bounding box center [873, 19] width 47 height 20
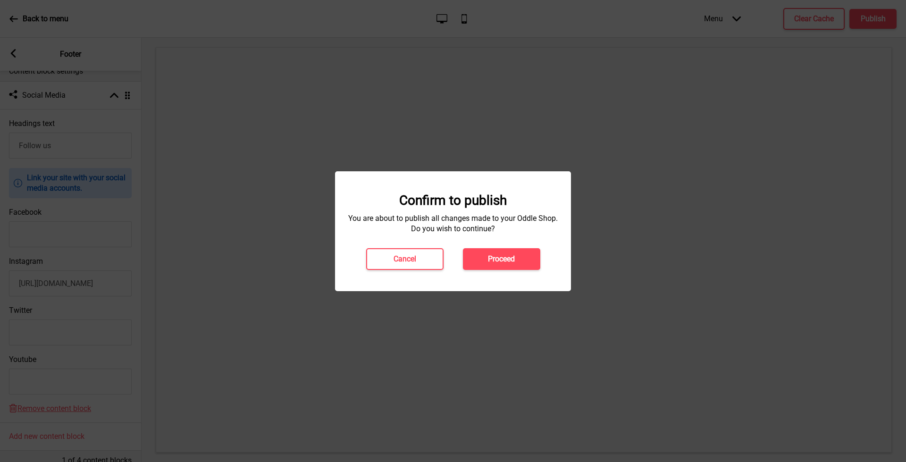
click at [506, 259] on h4 "Proceed" at bounding box center [501, 259] width 27 height 10
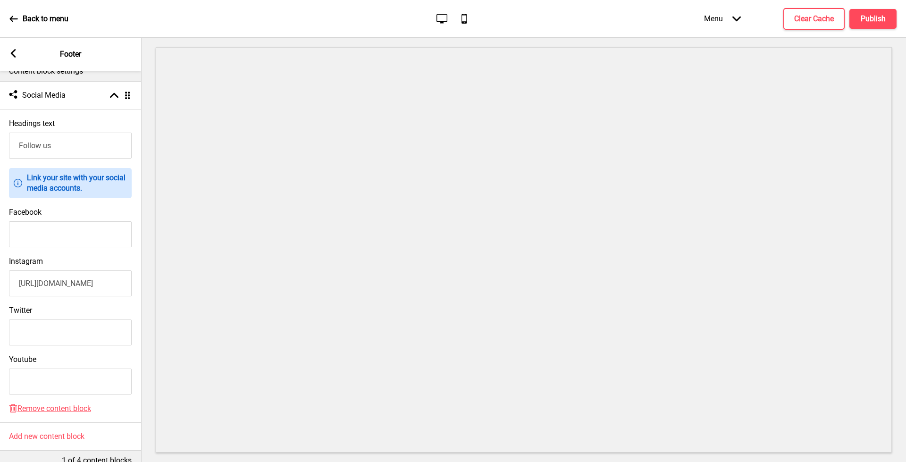
click at [12, 25] on div "Back to menu" at bounding box center [38, 18] width 59 height 25
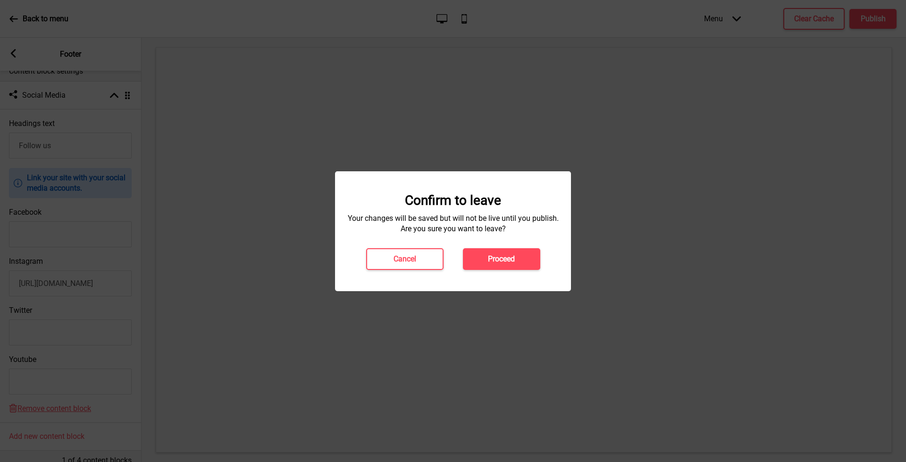
click at [472, 256] on button "Proceed" at bounding box center [501, 259] width 77 height 22
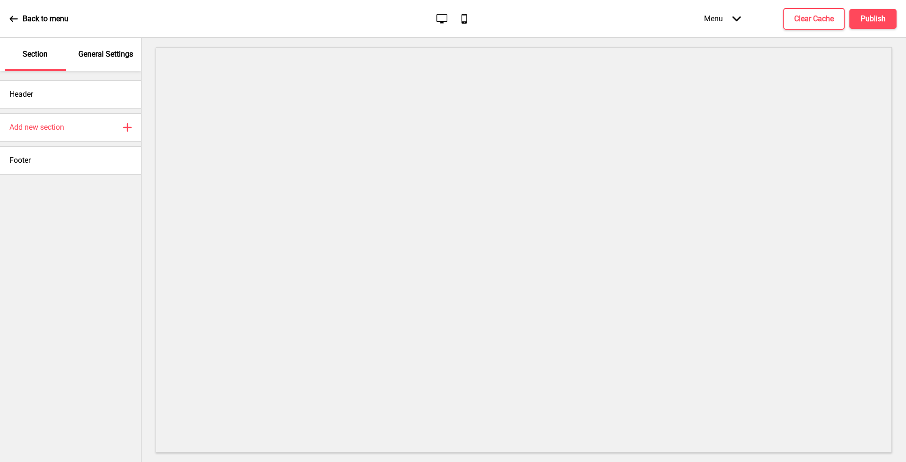
click at [108, 55] on p "General Settings" at bounding box center [105, 54] width 55 height 10
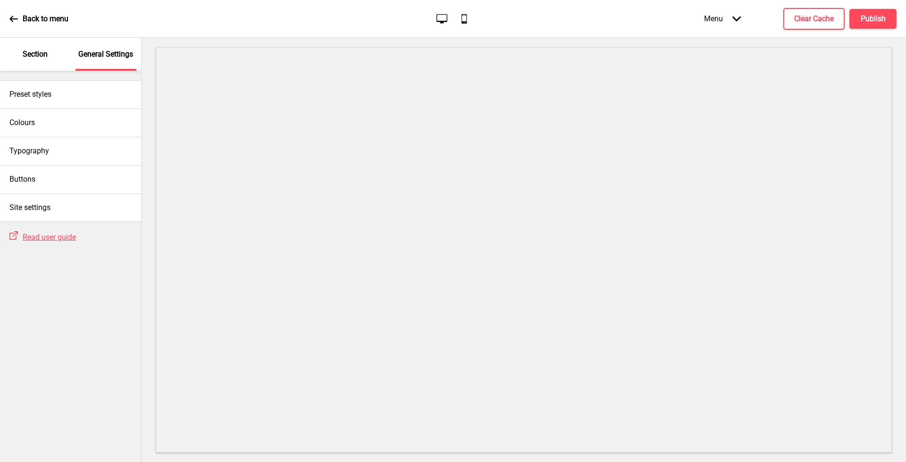
click at [64, 58] on div "Section" at bounding box center [35, 54] width 61 height 33
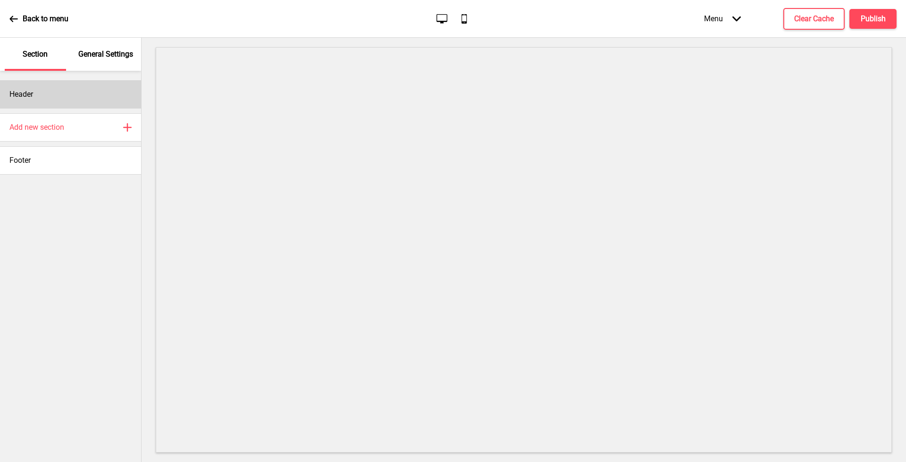
click at [58, 89] on div "Header" at bounding box center [70, 94] width 141 height 28
select select "Arsenal"
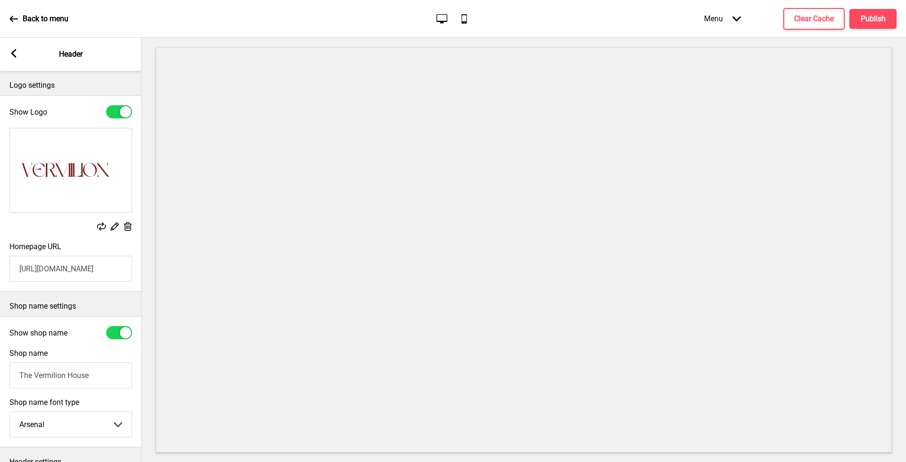
click at [5, 48] on div "Arrow left Header" at bounding box center [71, 54] width 142 height 33
click at [11, 51] on rect at bounding box center [13, 53] width 8 height 8
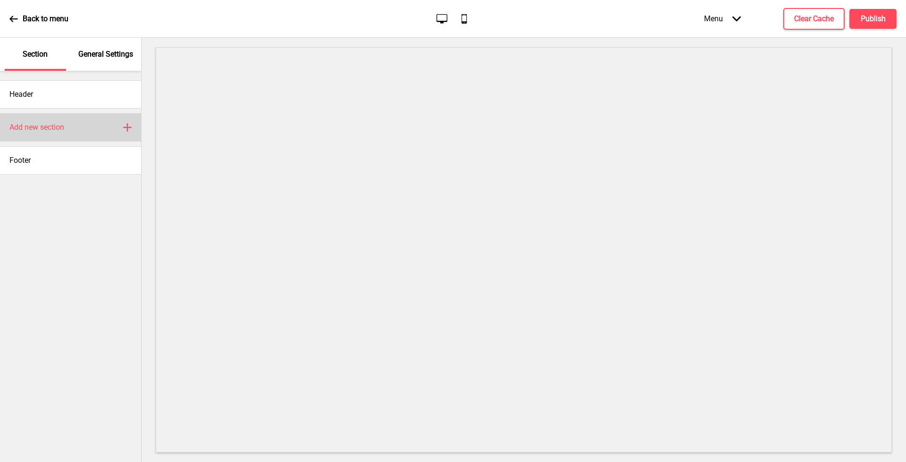
click at [53, 120] on div "Add new section Plus" at bounding box center [70, 127] width 141 height 28
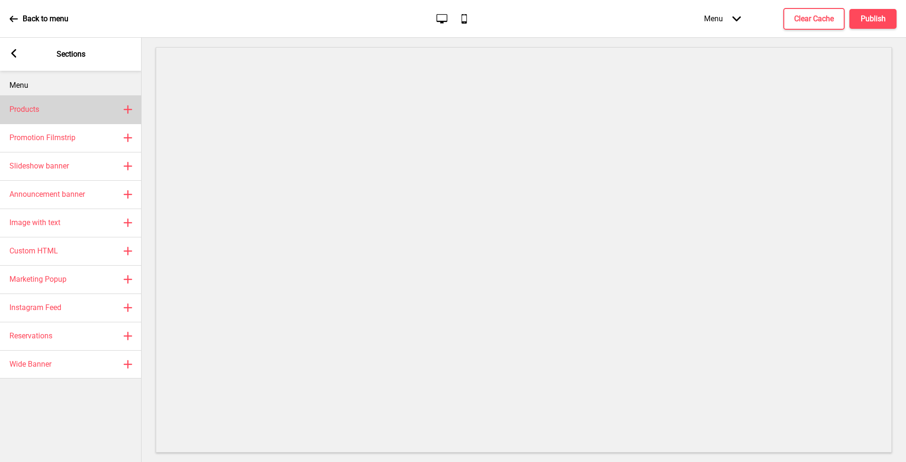
click at [65, 113] on div "Products Plus" at bounding box center [71, 109] width 142 height 28
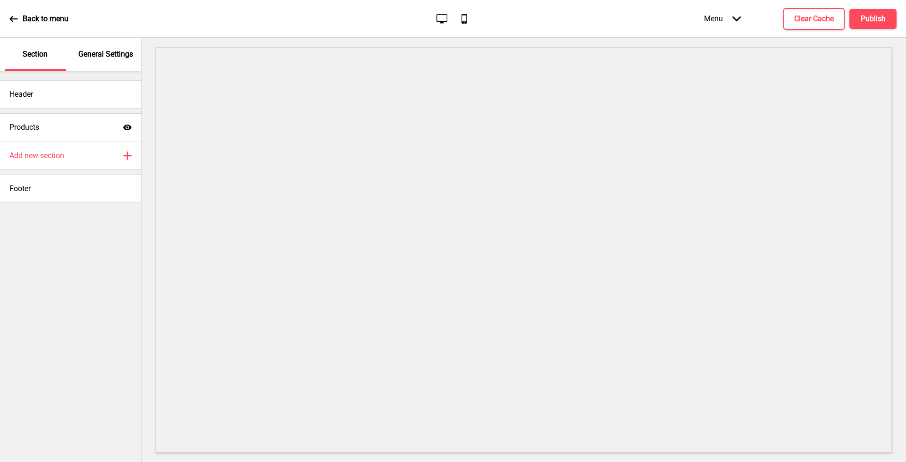
select select "list"
select select "side"
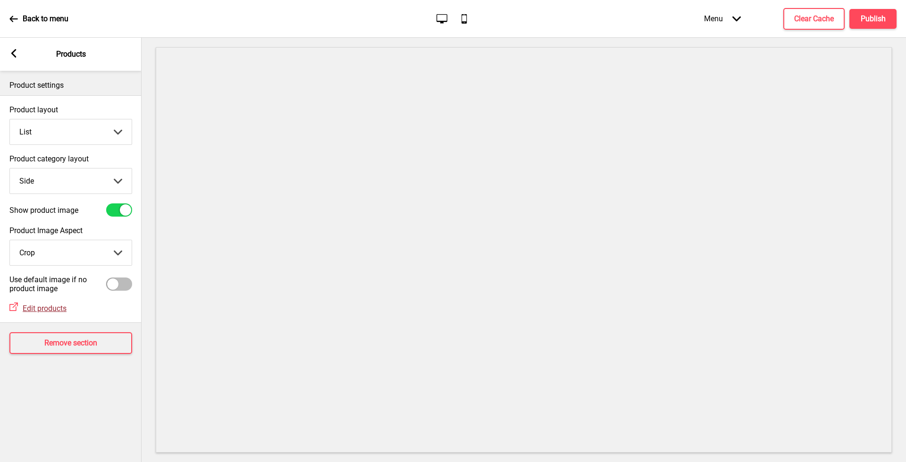
click at [41, 310] on span "Edit products" at bounding box center [45, 308] width 44 height 9
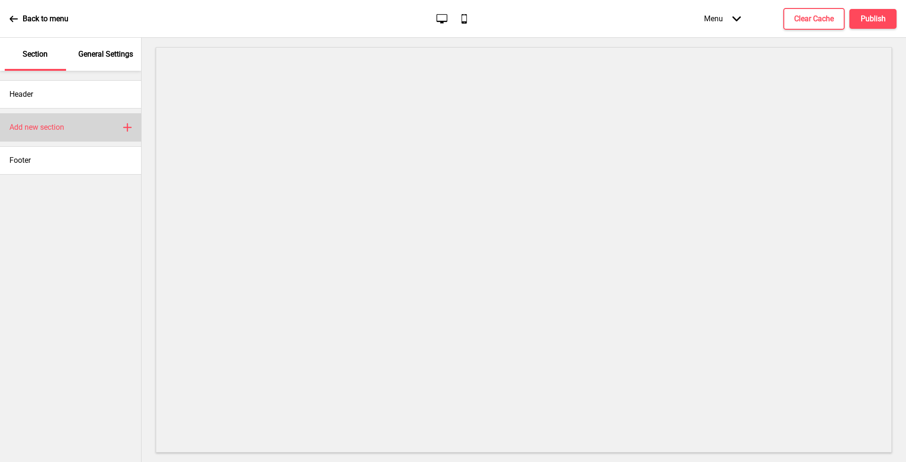
click at [76, 125] on div "Add new section Plus" at bounding box center [70, 127] width 141 height 28
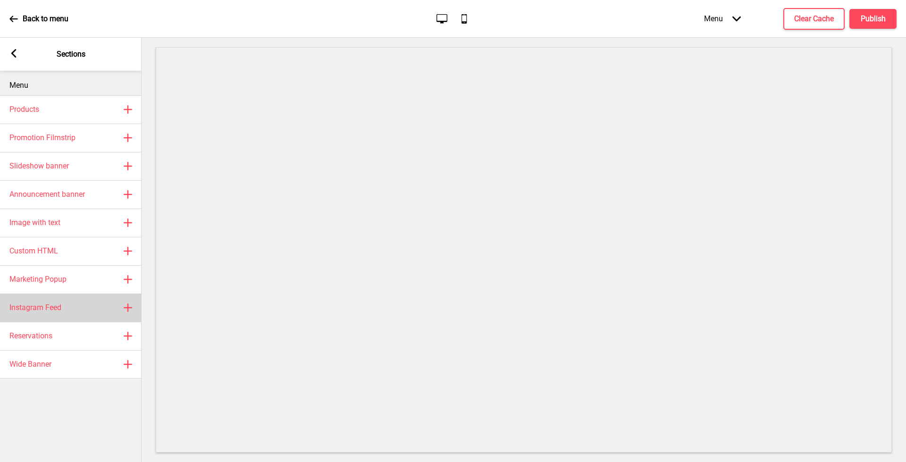
click at [81, 309] on div "Instagram Feed Plus" at bounding box center [71, 308] width 142 height 28
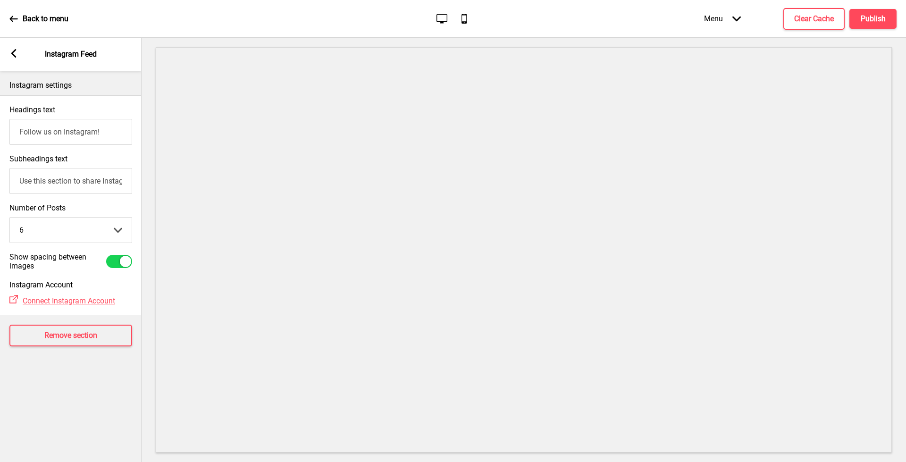
click at [17, 52] on rect at bounding box center [13, 53] width 8 height 8
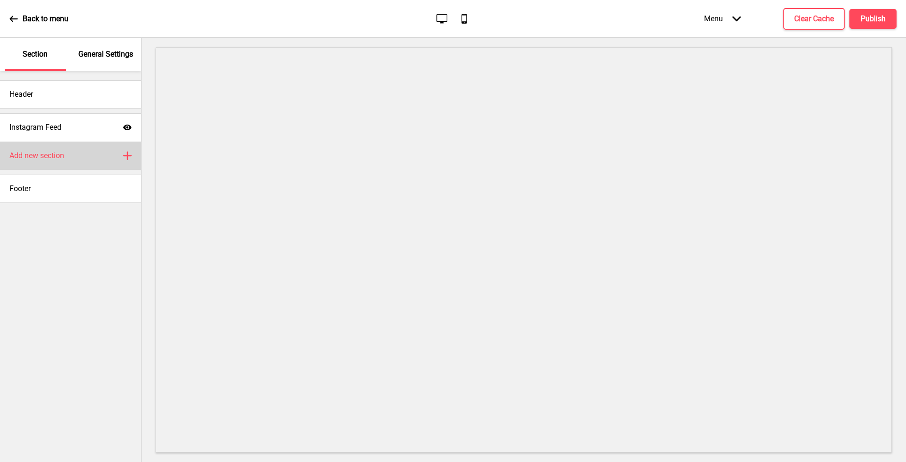
click at [86, 158] on div "Add new section Plus" at bounding box center [70, 156] width 141 height 28
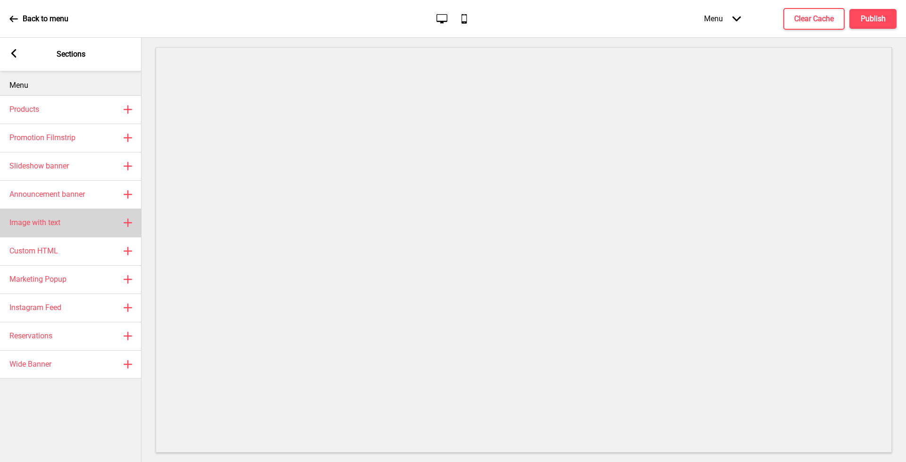
click at [95, 231] on div "Image with text Plus" at bounding box center [71, 223] width 142 height 28
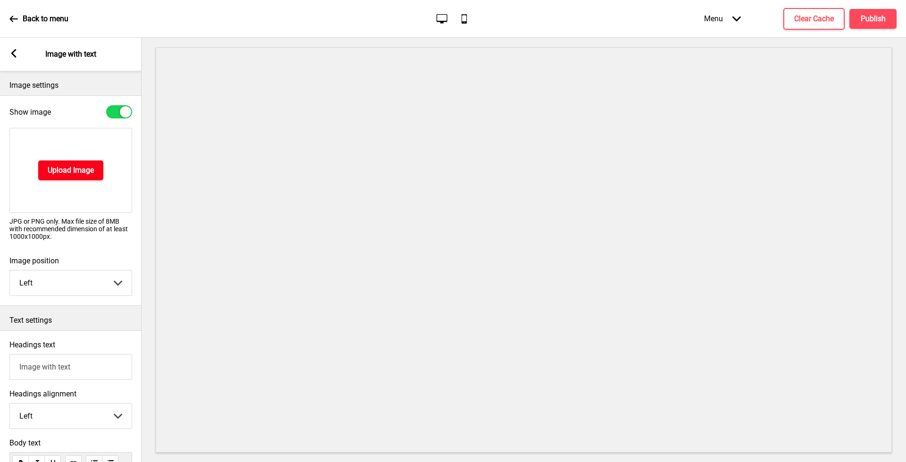
click at [73, 163] on button "Upload Image" at bounding box center [70, 171] width 65 height 20
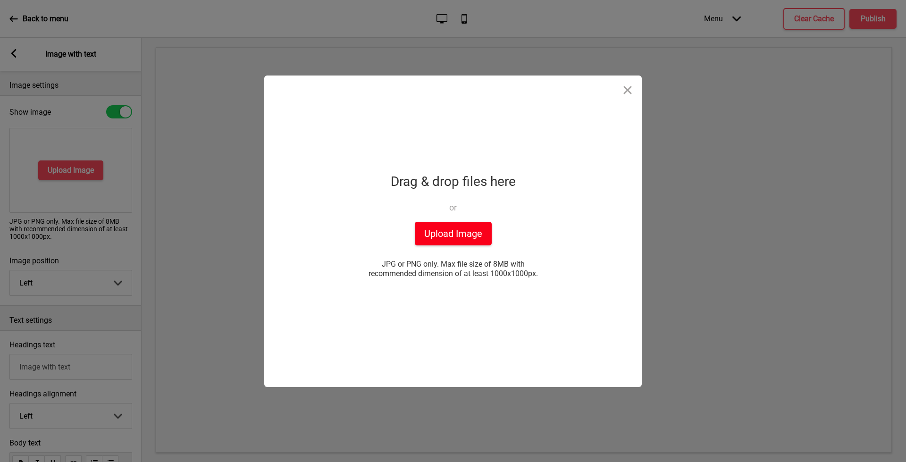
click at [439, 234] on button "Upload Image" at bounding box center [453, 234] width 77 height 24
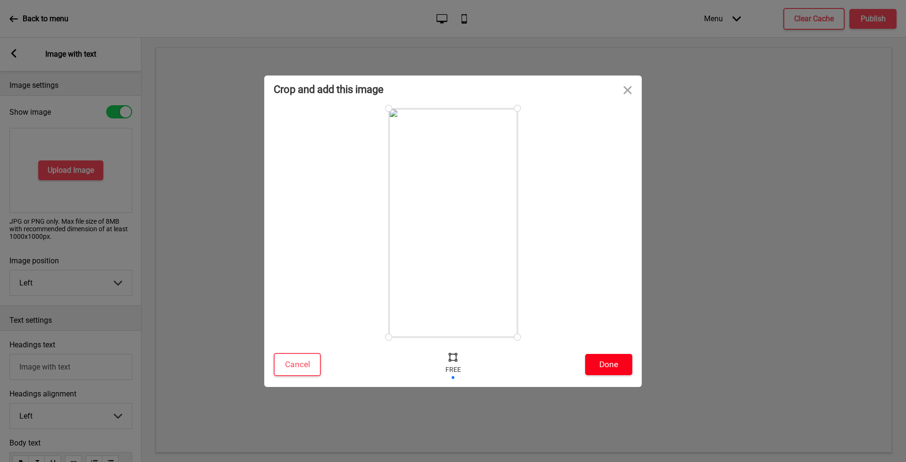
click at [598, 363] on button "Done" at bounding box center [608, 364] width 47 height 21
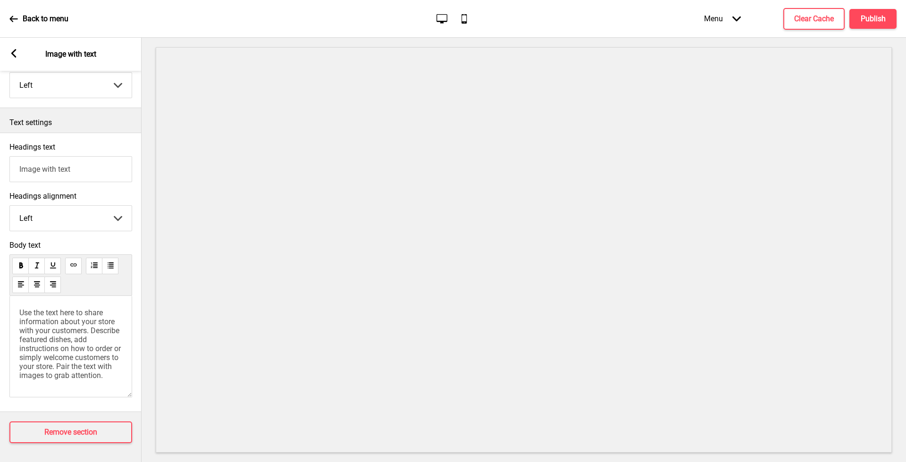
scroll to position [17, 0]
click at [7, 47] on div "Arrow left Image with text" at bounding box center [71, 54] width 142 height 33
click at [13, 53] on icon at bounding box center [13, 53] width 5 height 8
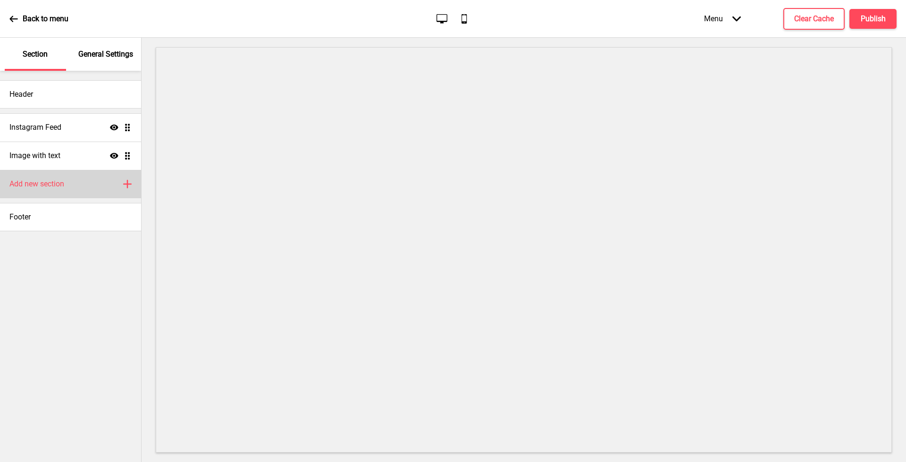
click at [73, 181] on div "Add new section Plus" at bounding box center [70, 184] width 141 height 28
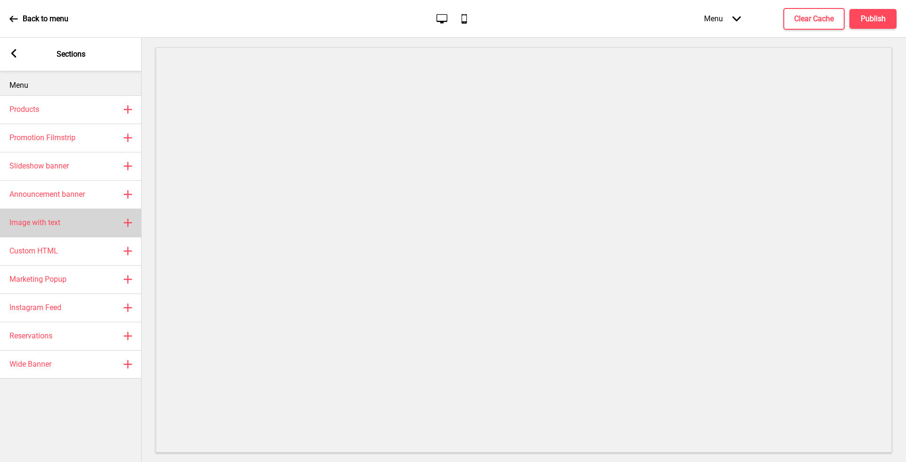
click at [73, 221] on div "Image with text Plus" at bounding box center [71, 223] width 142 height 28
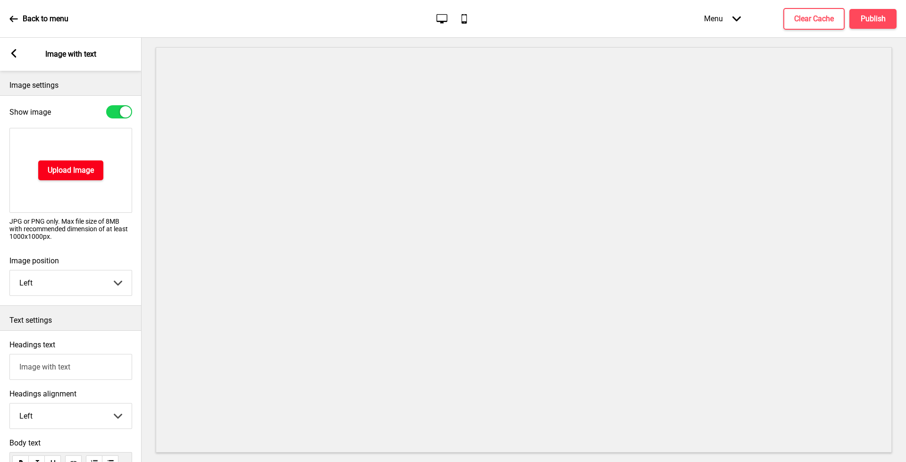
click at [99, 178] on button "Upload Image" at bounding box center [70, 171] width 65 height 20
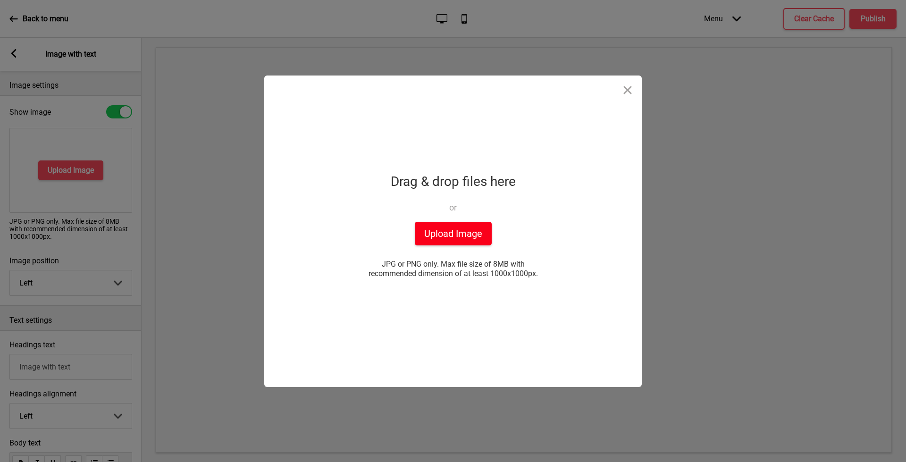
click at [457, 235] on button "Upload Image" at bounding box center [453, 234] width 77 height 24
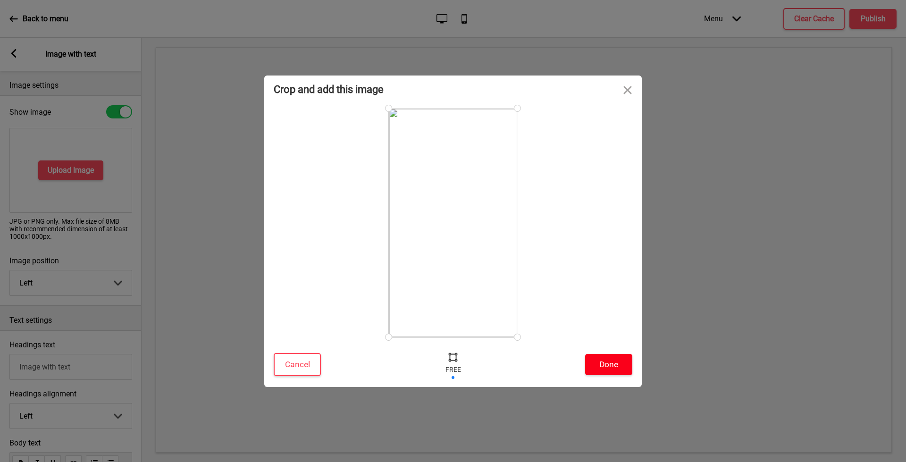
click at [602, 361] on button "Done" at bounding box center [608, 364] width 47 height 21
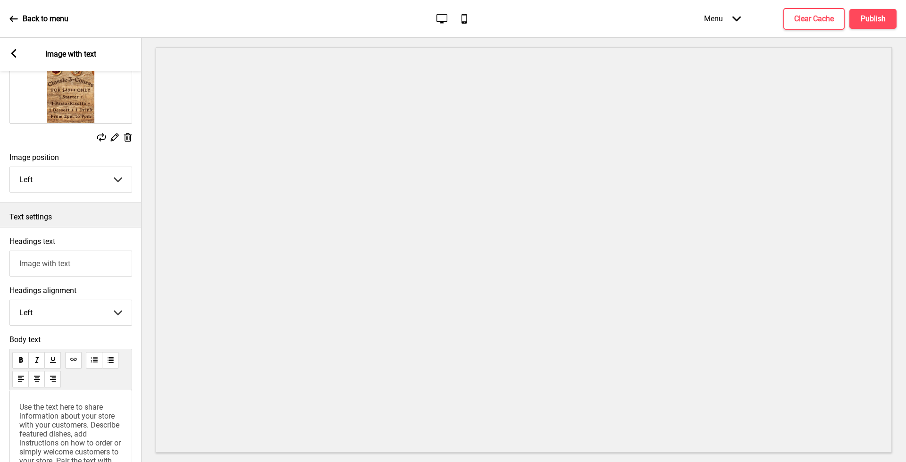
scroll to position [0, 0]
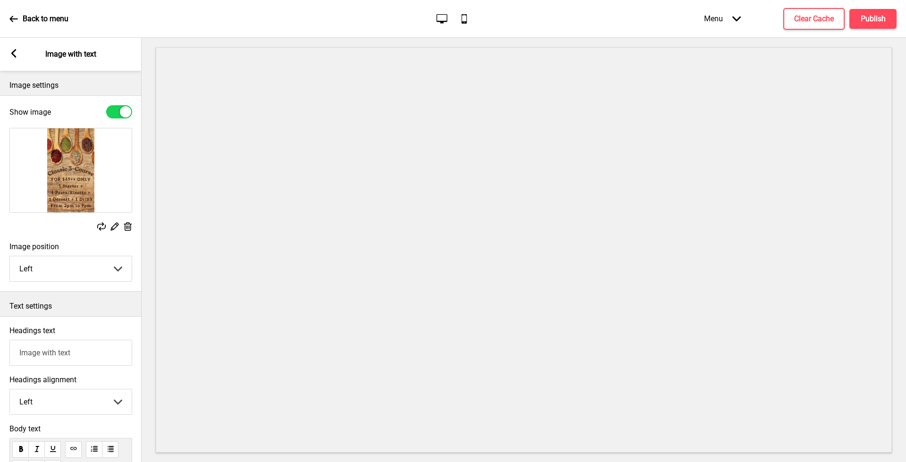
click at [18, 61] on div "Arrow left Image with text" at bounding box center [71, 54] width 142 height 33
click at [15, 58] on div "Arrow left" at bounding box center [13, 54] width 8 height 10
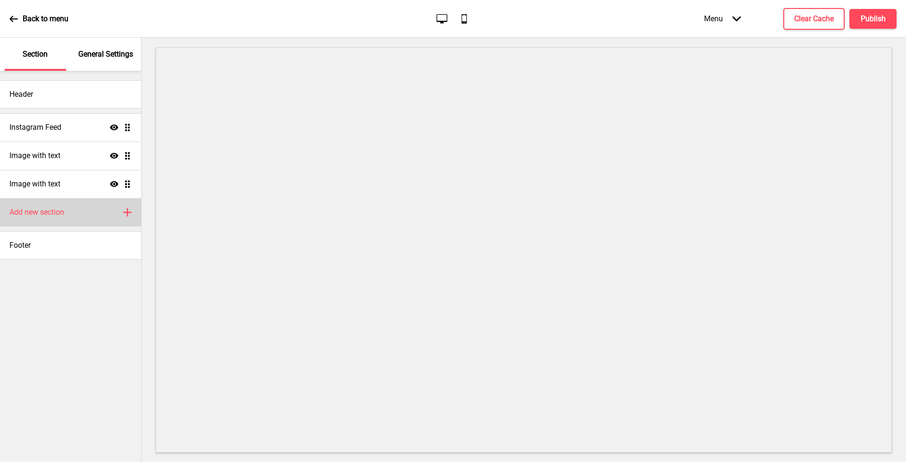
click at [130, 218] on div "Add new section Plus" at bounding box center [70, 212] width 141 height 28
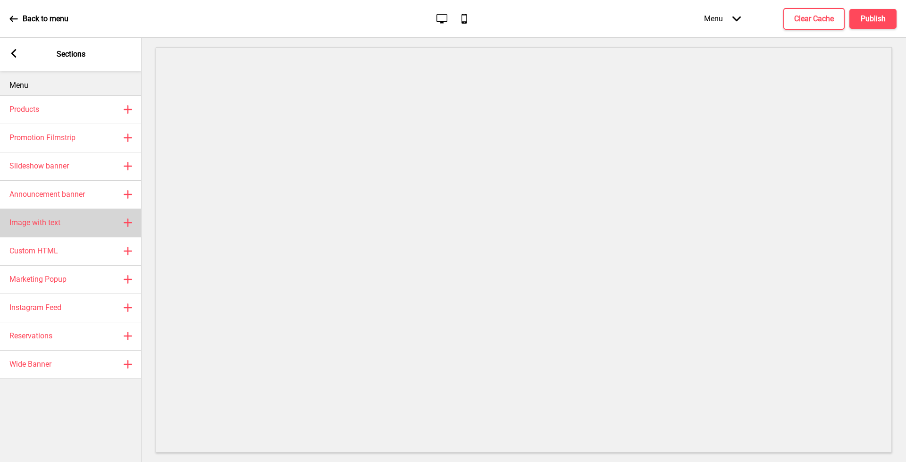
click at [127, 222] on icon at bounding box center [128, 223] width 8 height 8
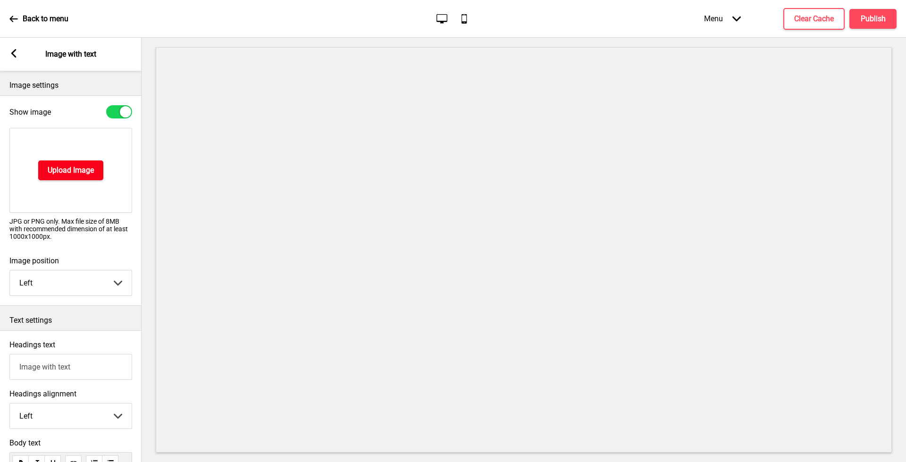
click at [87, 175] on h4 "Upload Image" at bounding box center [71, 170] width 46 height 10
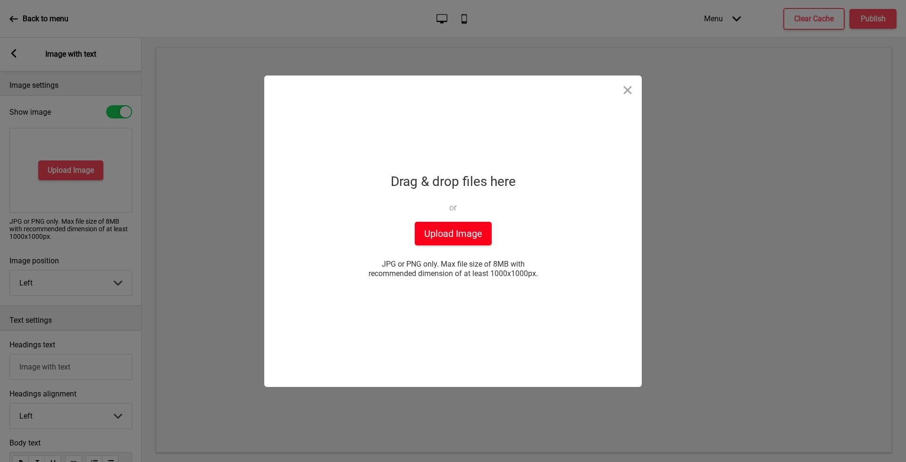
click at [456, 231] on button "Upload Image" at bounding box center [453, 234] width 77 height 24
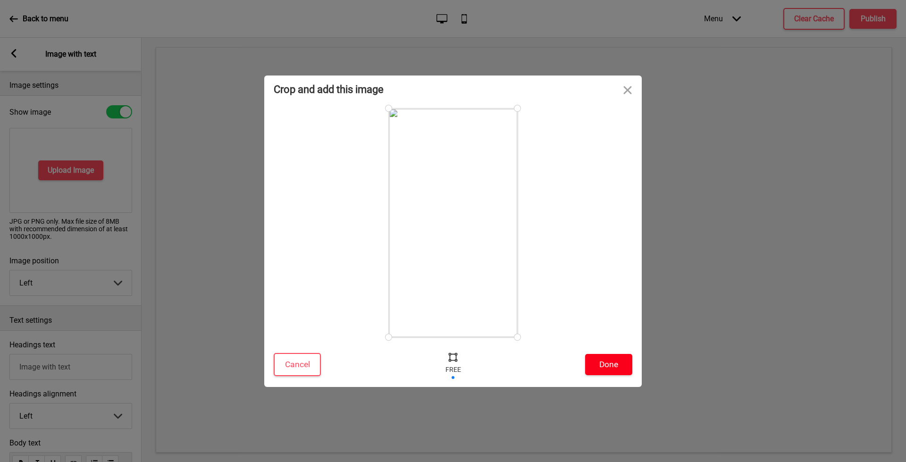
click at [609, 358] on button "Done" at bounding box center [608, 364] width 47 height 21
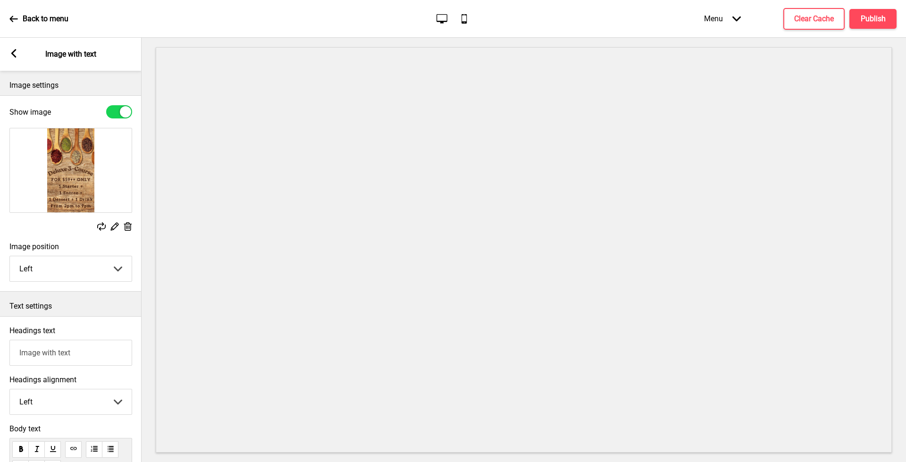
click at [16, 58] on div "Arrow left" at bounding box center [13, 54] width 8 height 10
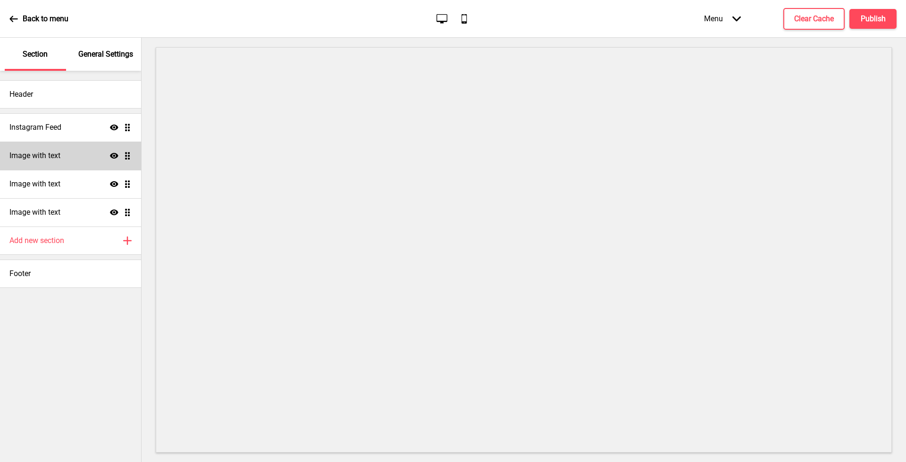
click at [55, 155] on h4 "Image with text" at bounding box center [34, 156] width 51 height 10
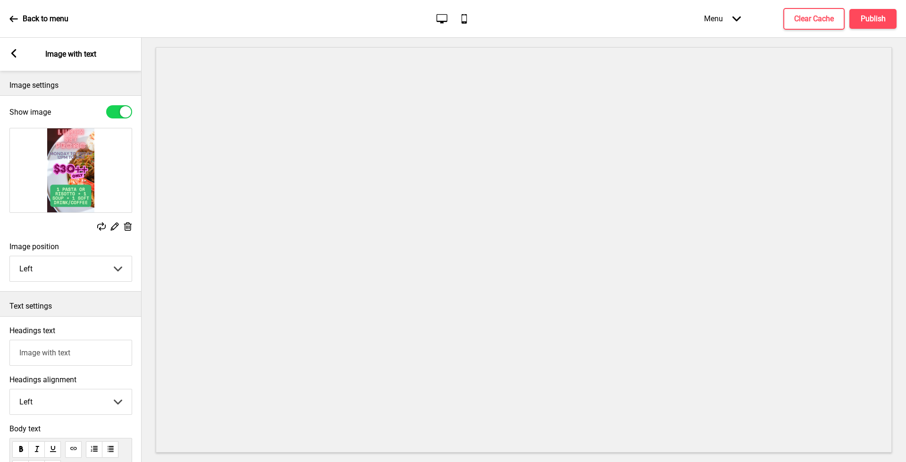
click at [13, 53] on rect at bounding box center [13, 53] width 8 height 8
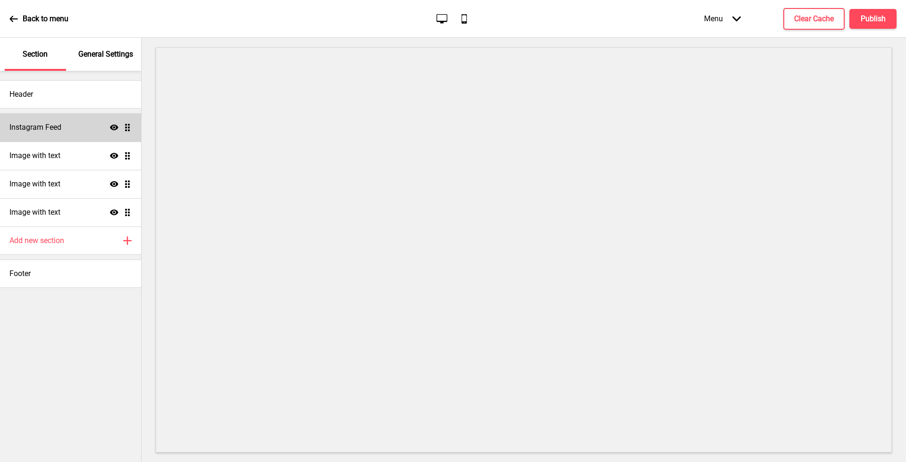
click at [36, 126] on h4 "Instagram Feed" at bounding box center [35, 127] width 52 height 10
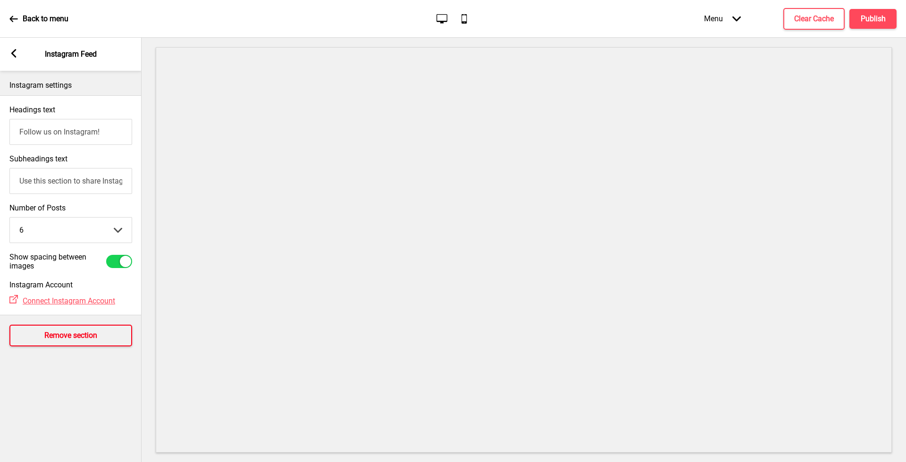
click at [84, 339] on h4 "Remove section" at bounding box center [70, 335] width 53 height 10
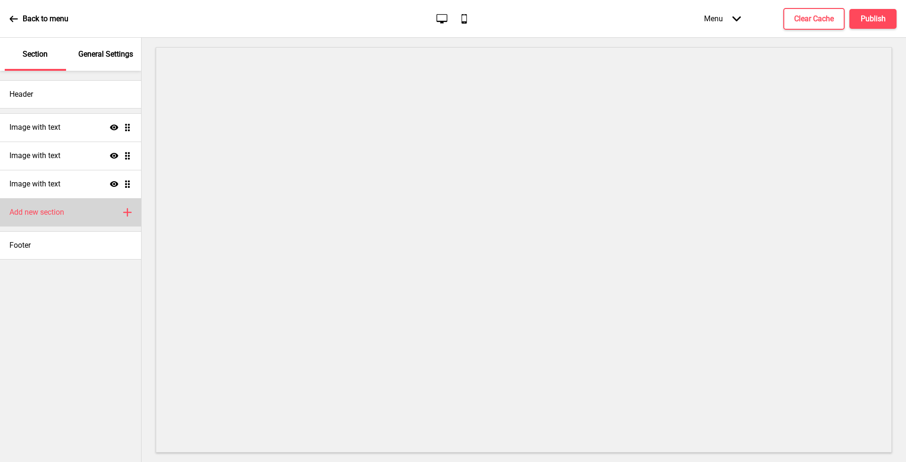
click at [87, 217] on div "Add new section Plus" at bounding box center [70, 212] width 141 height 28
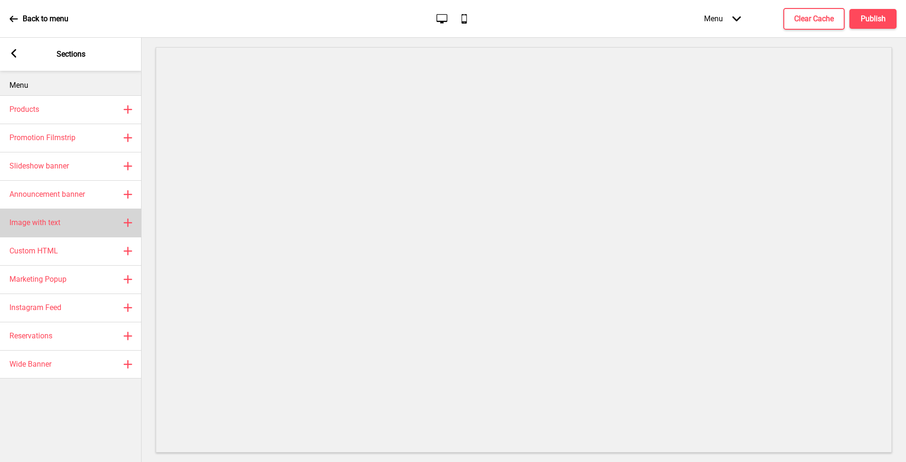
click at [123, 222] on div "Image with text Plus" at bounding box center [71, 223] width 142 height 28
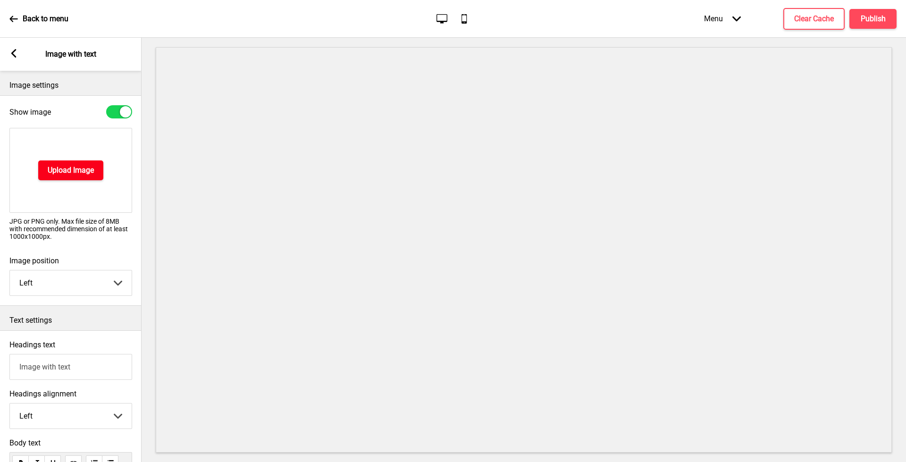
click at [92, 176] on button "Upload Image" at bounding box center [70, 171] width 65 height 20
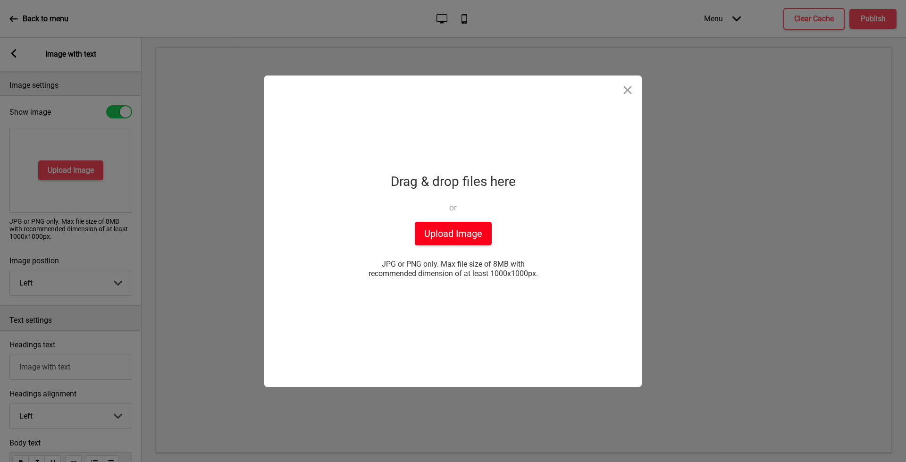
click at [455, 240] on button "Upload Image" at bounding box center [453, 234] width 77 height 24
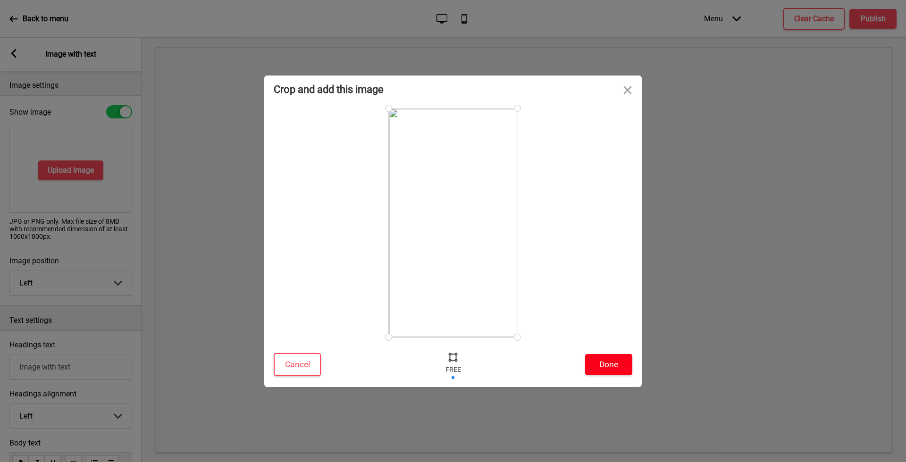
click at [612, 363] on button "Done" at bounding box center [608, 364] width 47 height 21
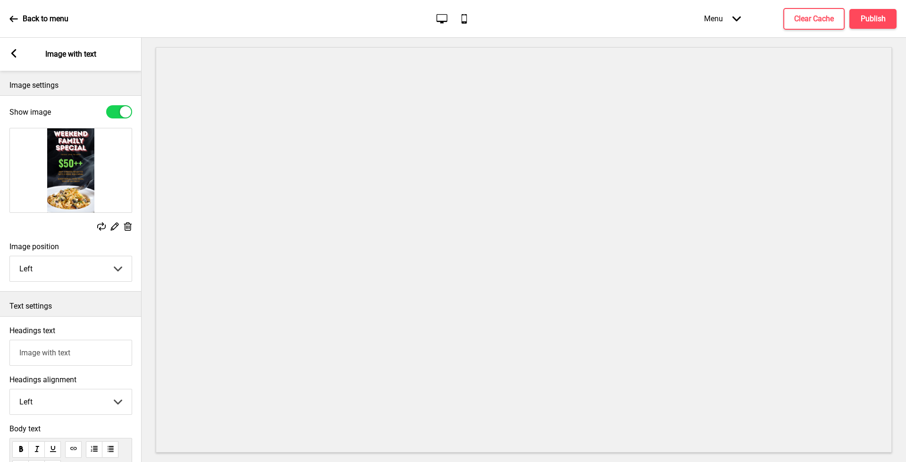
click at [15, 53] on rect at bounding box center [13, 53] width 8 height 8
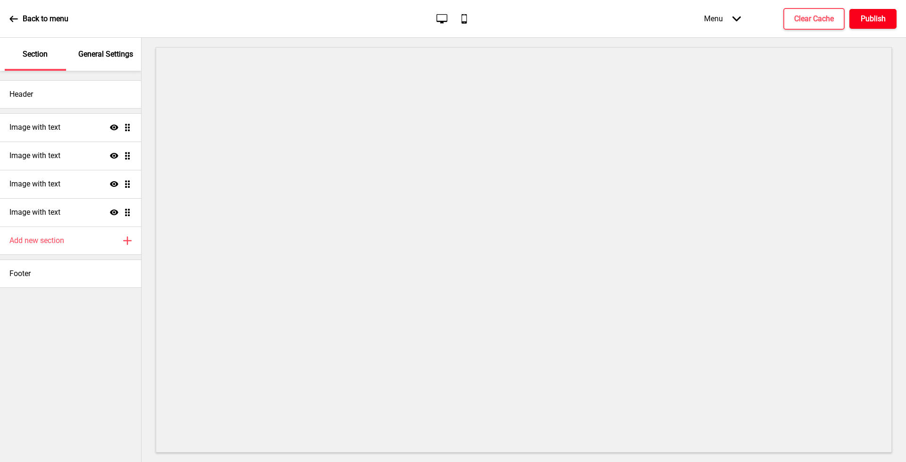
click at [868, 19] on h4 "Publish" at bounding box center [873, 19] width 25 height 10
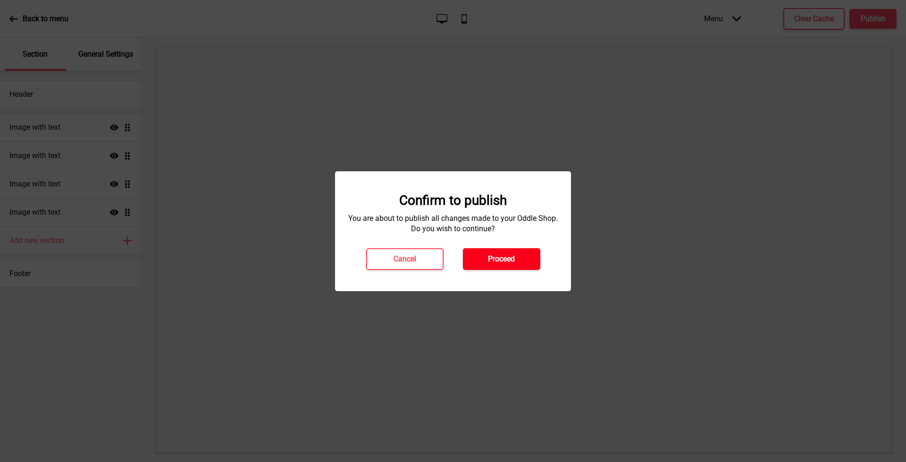
click at [504, 260] on h4 "Proceed" at bounding box center [501, 259] width 27 height 10
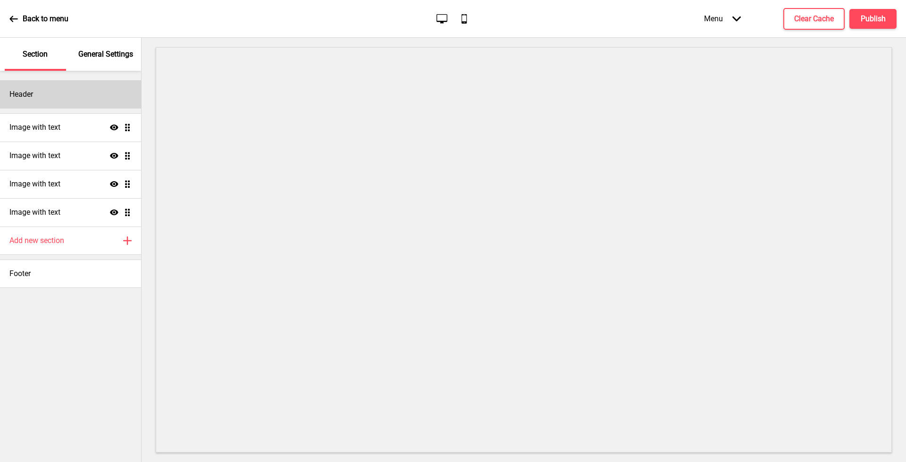
click at [63, 92] on div "Header" at bounding box center [70, 94] width 141 height 28
select select "Arsenal"
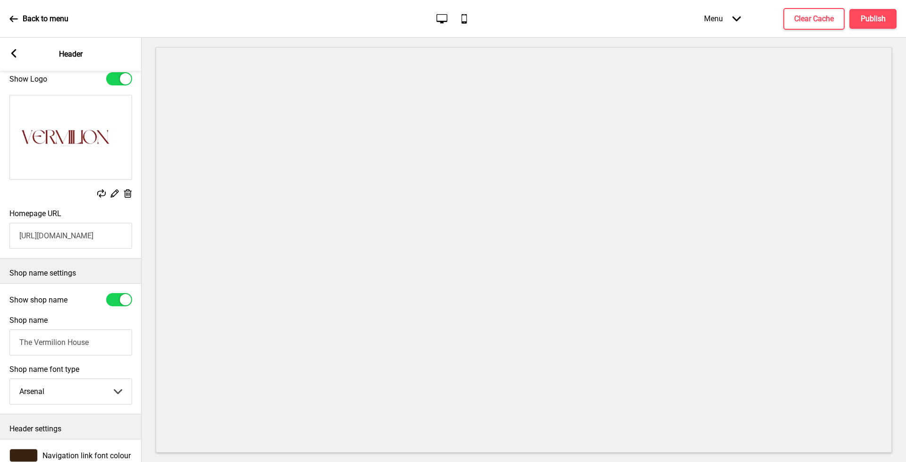
scroll to position [84, 0]
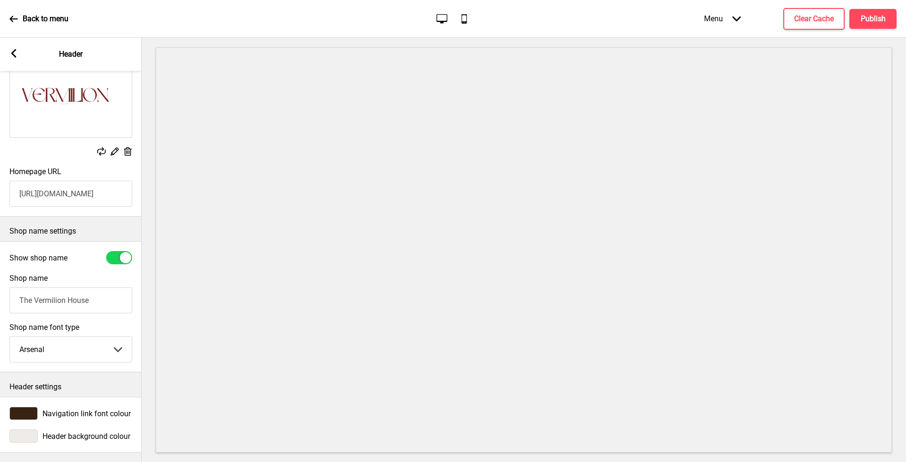
click at [14, 53] on rect at bounding box center [13, 53] width 8 height 8
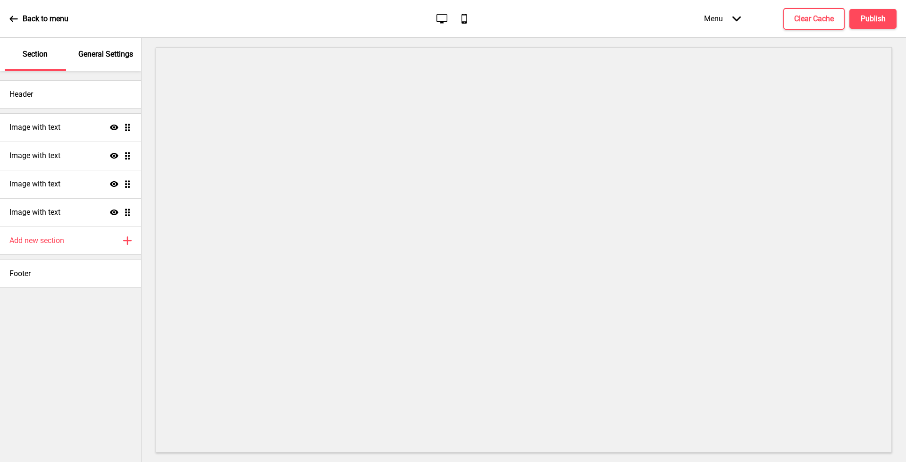
click at [718, 21] on div "Menu Arrow down" at bounding box center [723, 19] width 56 height 28
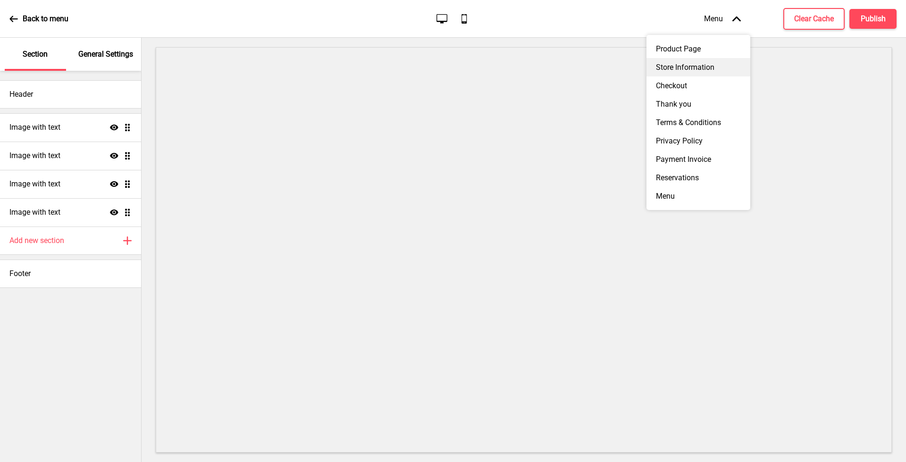
click at [702, 72] on div "Store Information" at bounding box center [699, 67] width 104 height 18
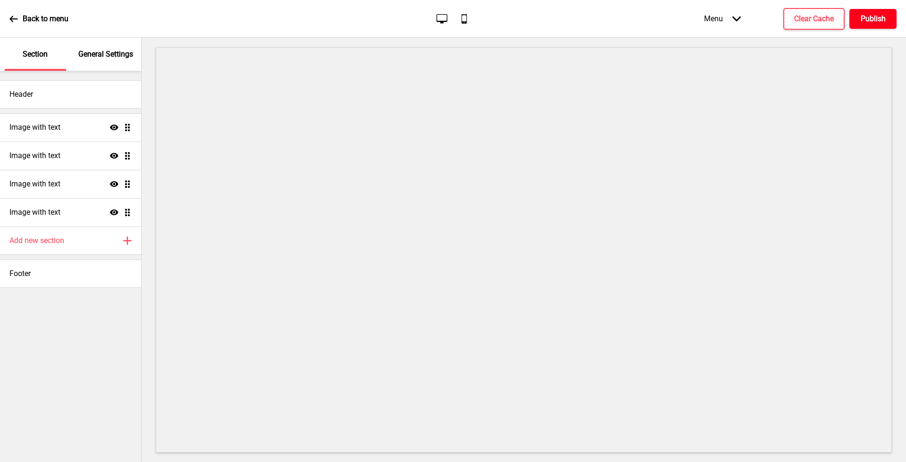
click at [854, 21] on button "Publish" at bounding box center [873, 19] width 47 height 20
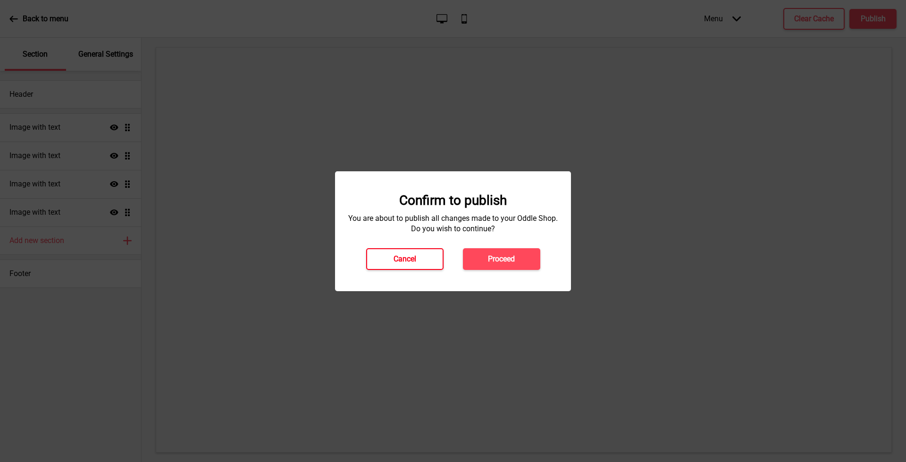
click at [393, 255] on button "Cancel" at bounding box center [404, 259] width 77 height 22
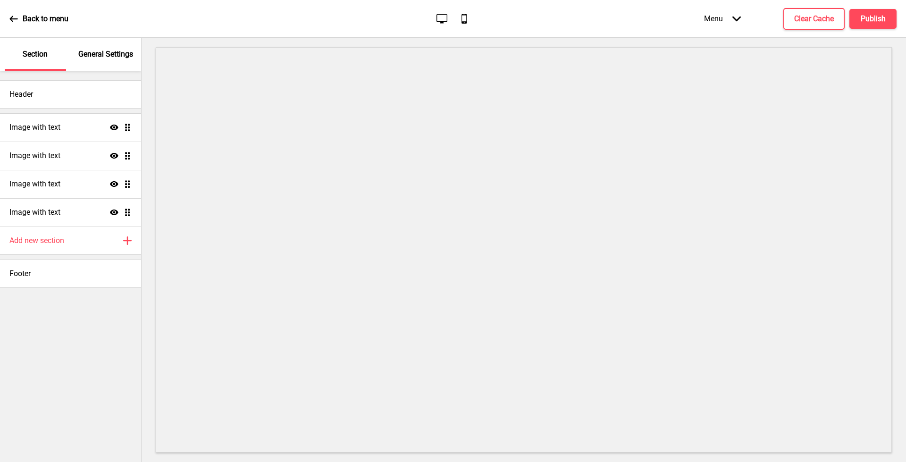
click at [738, 24] on div "Menu Arrow down" at bounding box center [723, 19] width 56 height 28
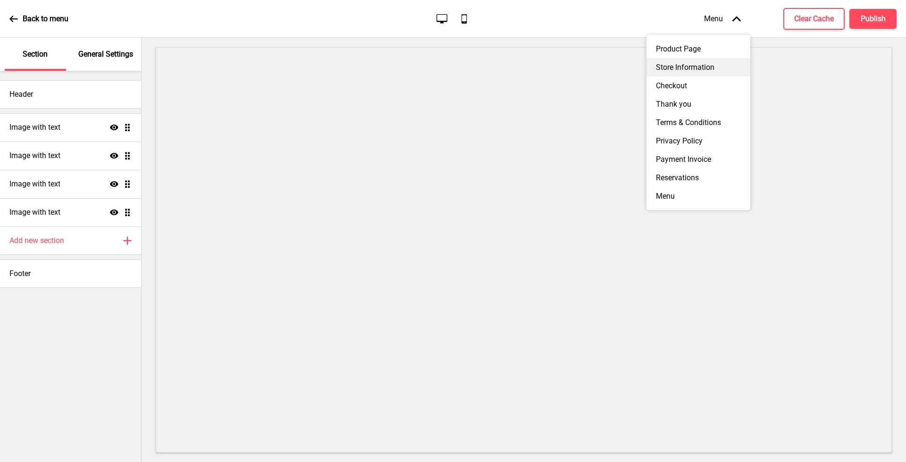
click at [712, 71] on div "Store Information" at bounding box center [699, 67] width 104 height 18
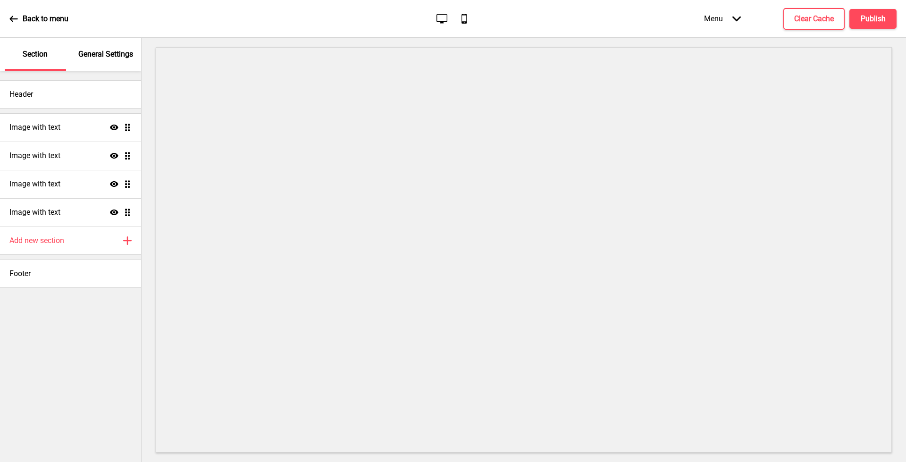
click at [713, 25] on div "Menu Arrow down" at bounding box center [723, 19] width 56 height 28
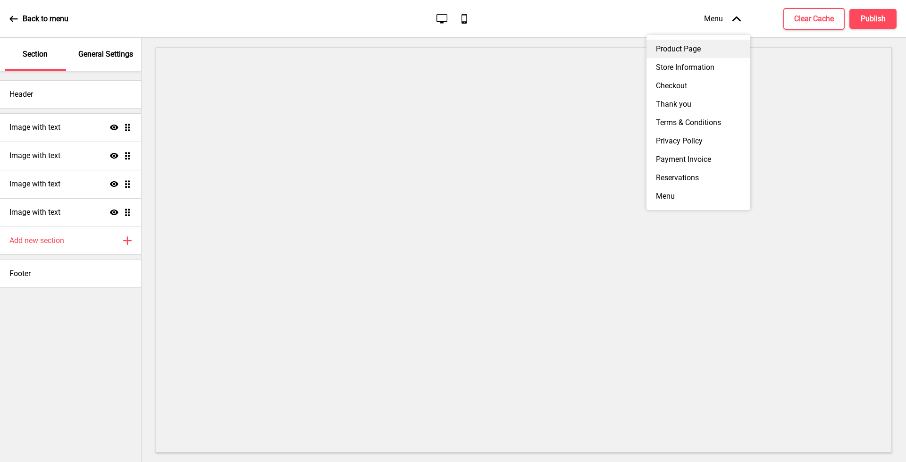
click at [702, 49] on div "Product Page" at bounding box center [699, 49] width 104 height 18
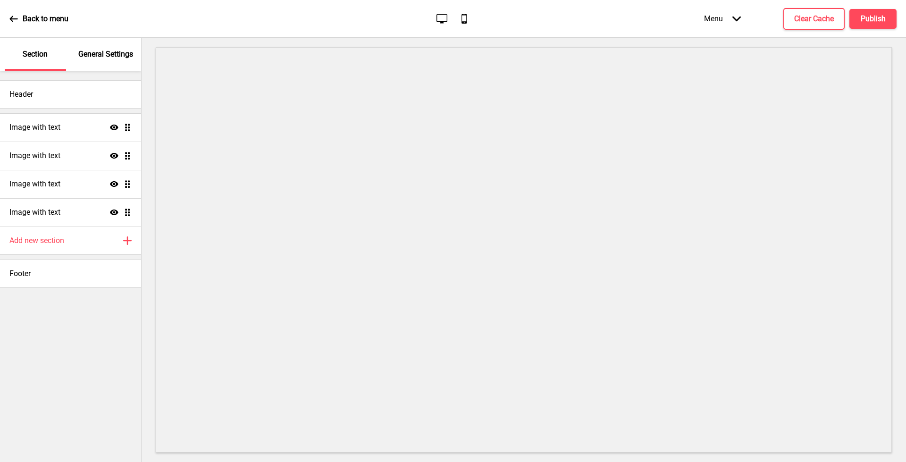
click at [713, 19] on div "Menu Arrow down" at bounding box center [723, 19] width 56 height 28
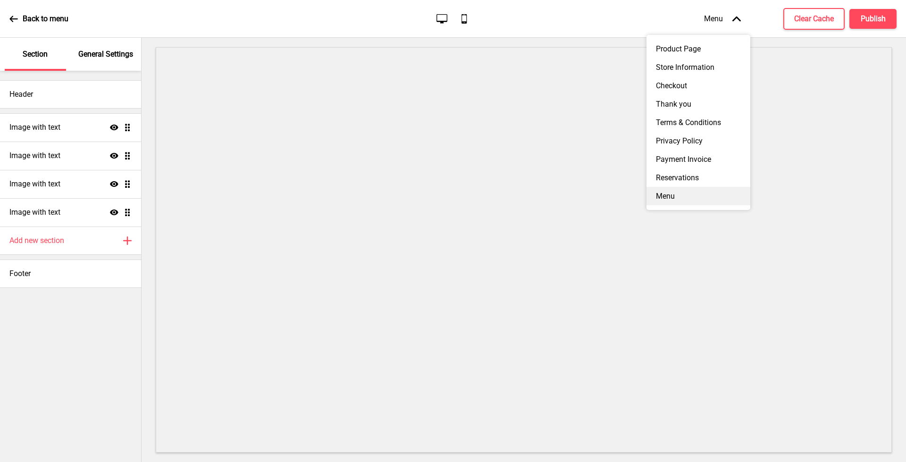
click at [673, 203] on div "Menu" at bounding box center [699, 196] width 104 height 18
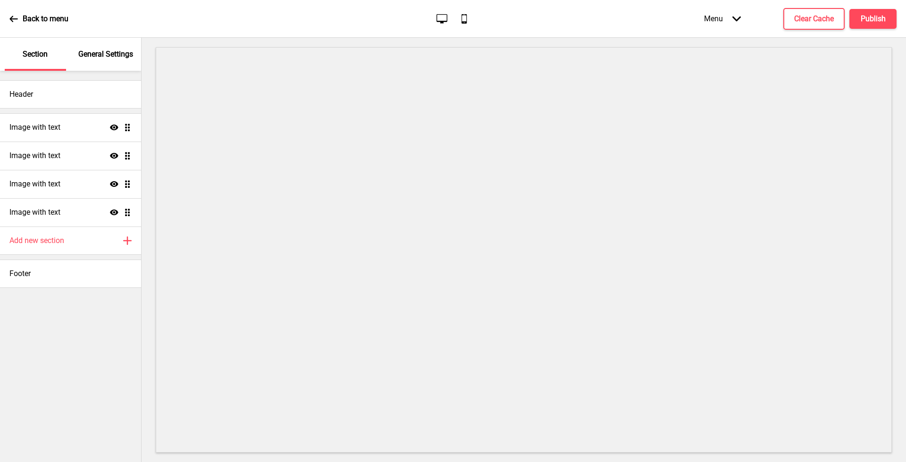
click at [737, 17] on icon "Arrow down" at bounding box center [737, 19] width 8 height 8
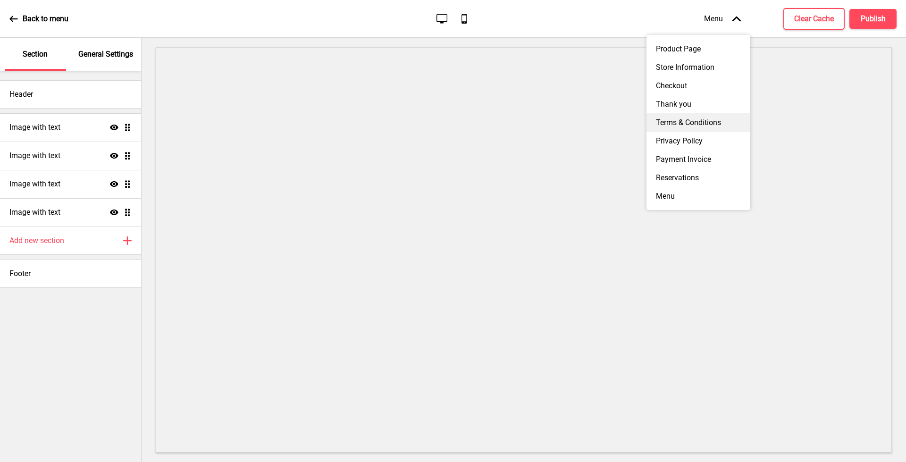
click at [719, 126] on div "Terms & Conditions" at bounding box center [699, 122] width 104 height 18
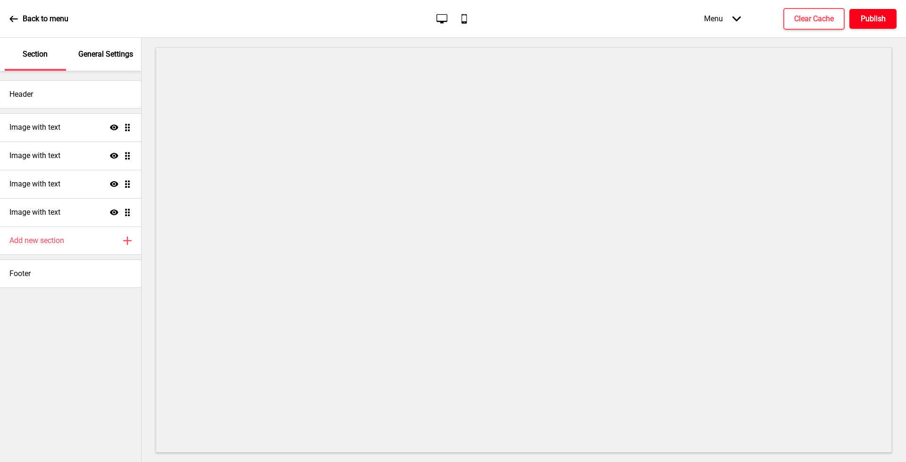
click at [854, 24] on button "Publish" at bounding box center [873, 19] width 47 height 20
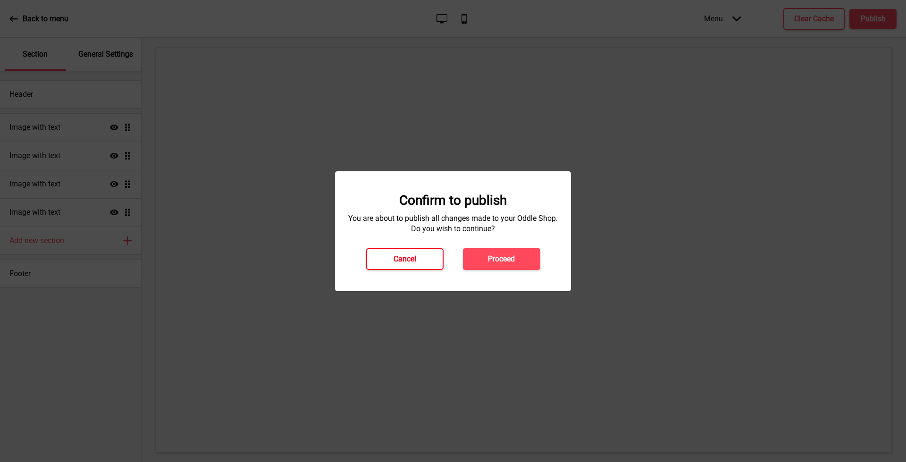
click at [424, 265] on button "Cancel" at bounding box center [404, 259] width 77 height 22
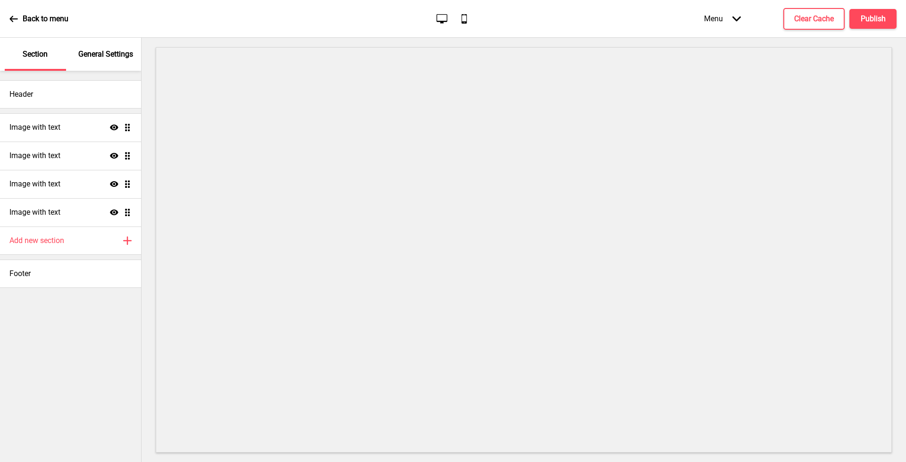
click at [440, 21] on icon at bounding box center [442, 18] width 11 height 9
click at [469, 18] on icon "Mobile" at bounding box center [464, 18] width 13 height 13
click at [716, 26] on div "Menu Arrow down" at bounding box center [723, 19] width 56 height 28
click at [876, 26] on button "Publish" at bounding box center [873, 19] width 47 height 20
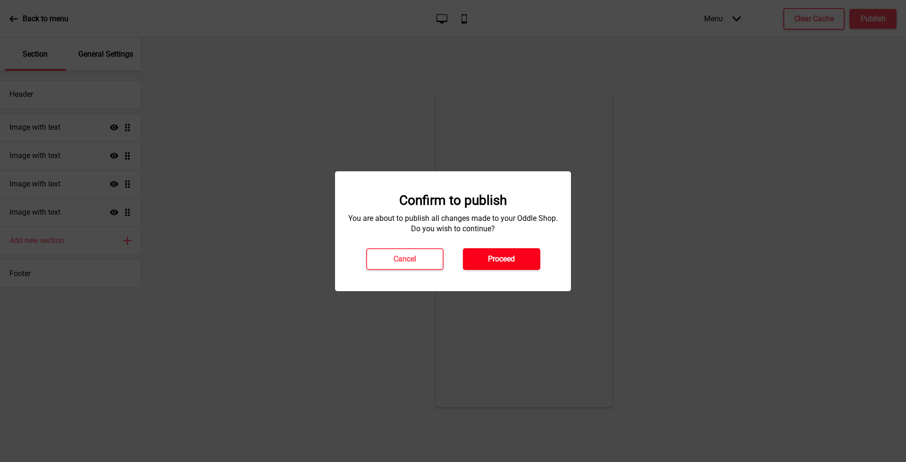
click at [509, 263] on h4 "Proceed" at bounding box center [501, 259] width 27 height 10
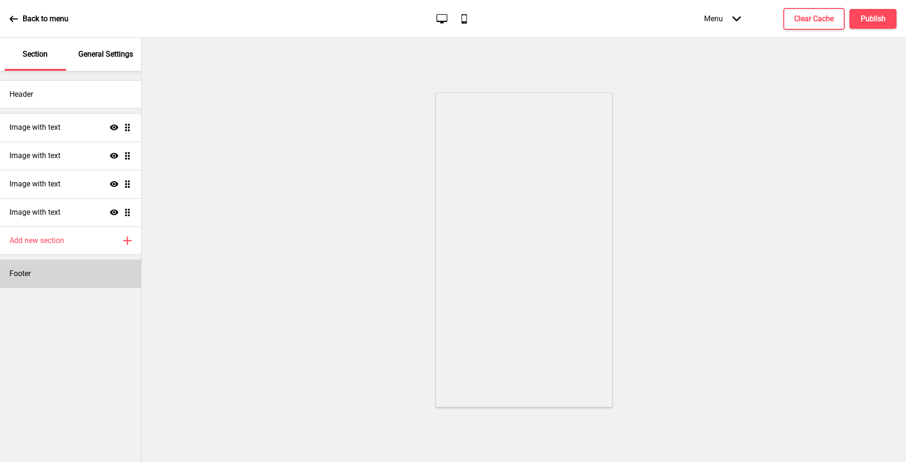
click at [77, 277] on div "Footer" at bounding box center [70, 274] width 141 height 28
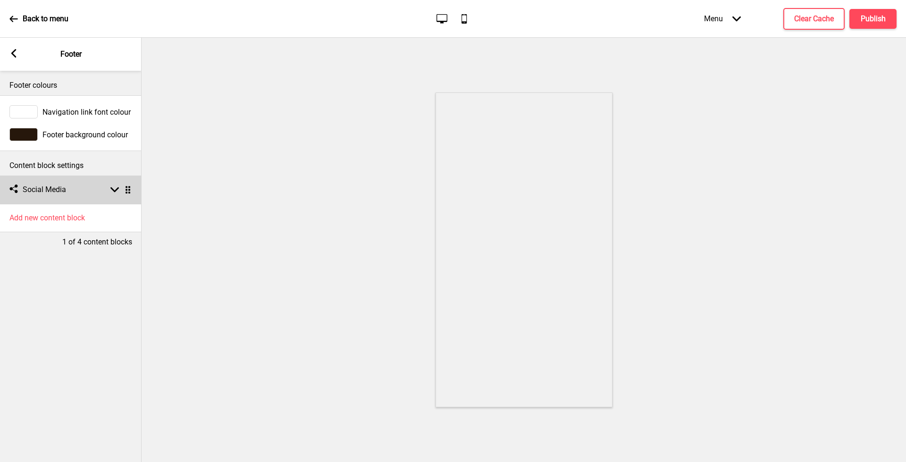
click at [79, 188] on div "Social media Social Media Arrow down Drag" at bounding box center [71, 190] width 142 height 28
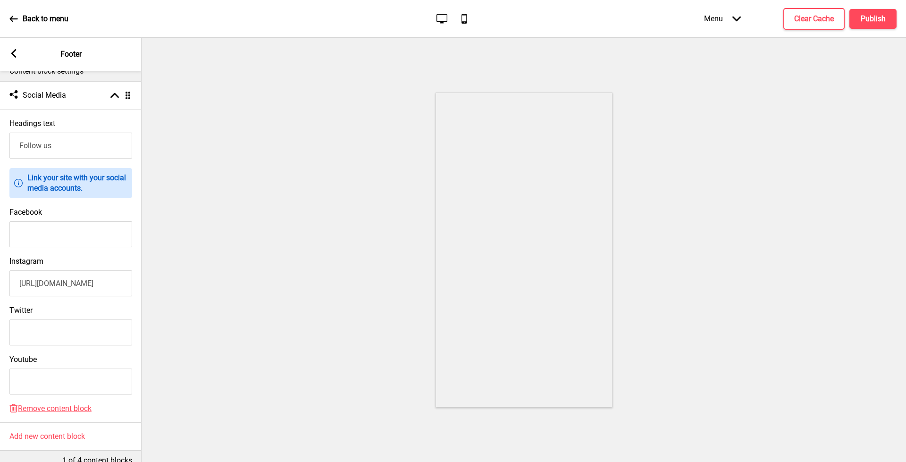
scroll to position [119, 0]
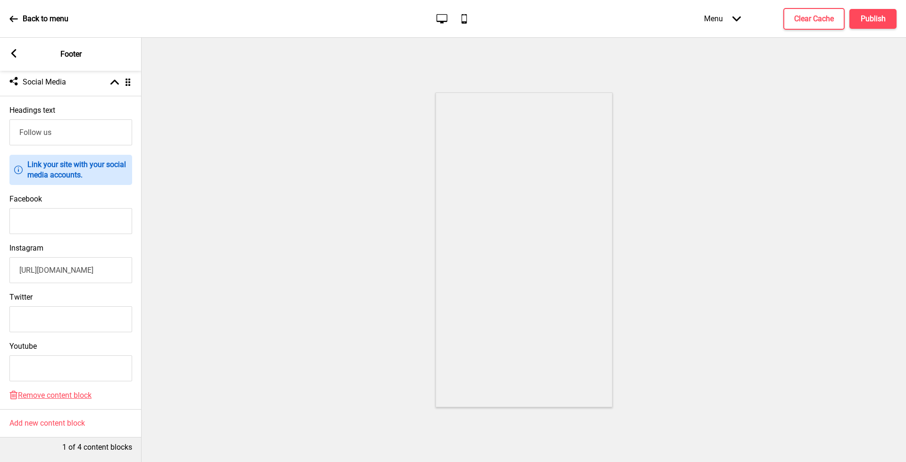
click at [11, 56] on rect at bounding box center [13, 53] width 8 height 8
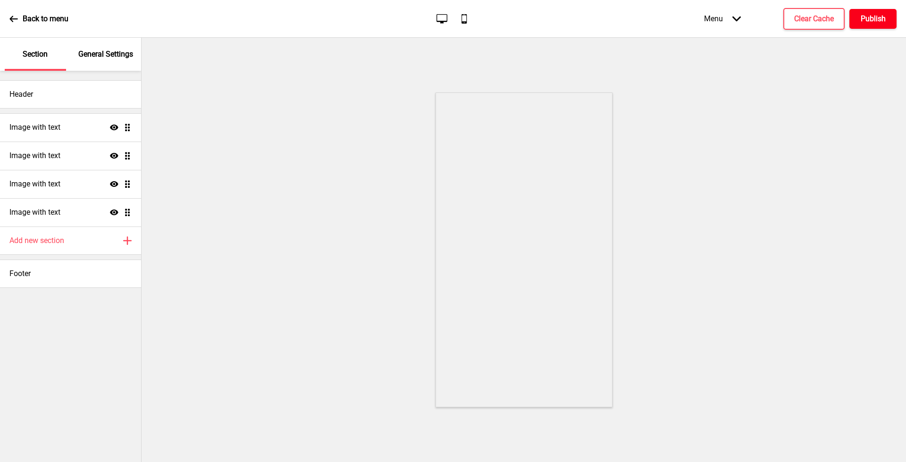
click at [889, 14] on button "Publish" at bounding box center [873, 19] width 47 height 20
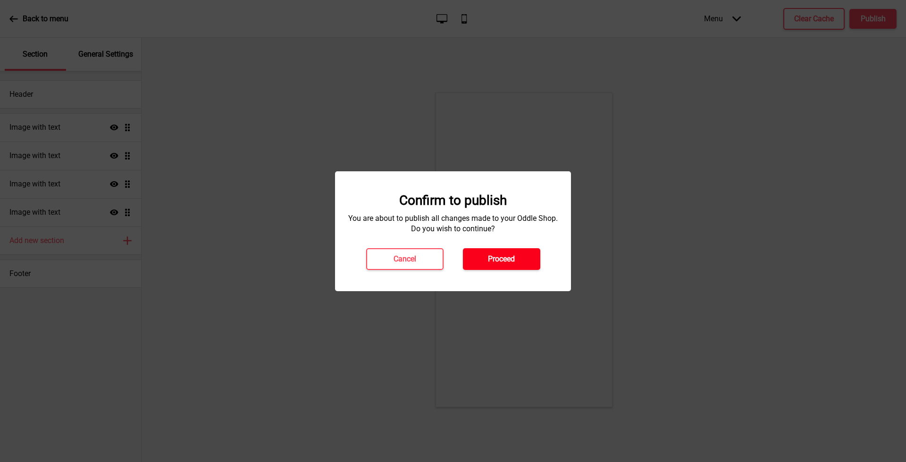
click at [505, 254] on h4 "Proceed" at bounding box center [501, 259] width 27 height 10
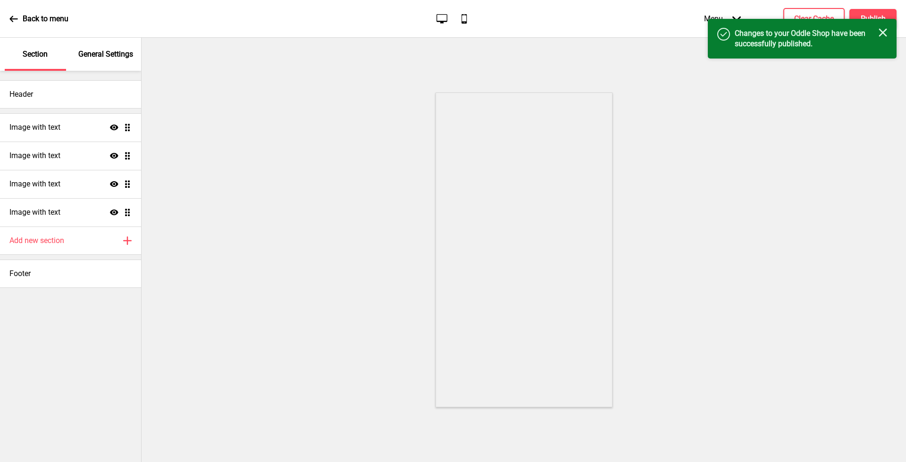
click at [16, 22] on icon at bounding box center [13, 19] width 8 height 8
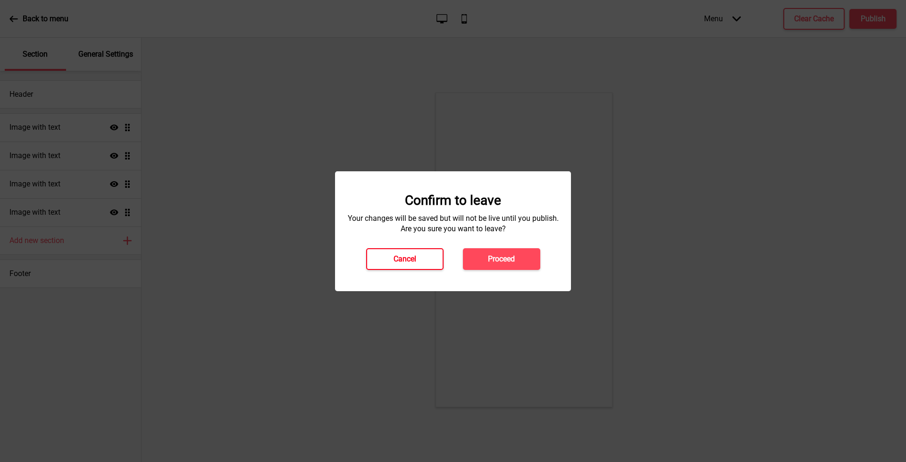
click at [412, 254] on h4 "Cancel" at bounding box center [405, 259] width 23 height 10
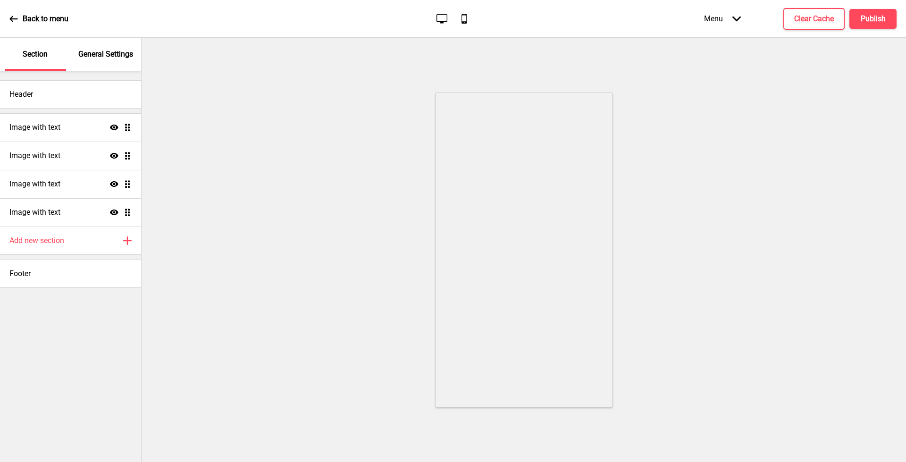
click at [13, 21] on icon at bounding box center [13, 19] width 8 height 8
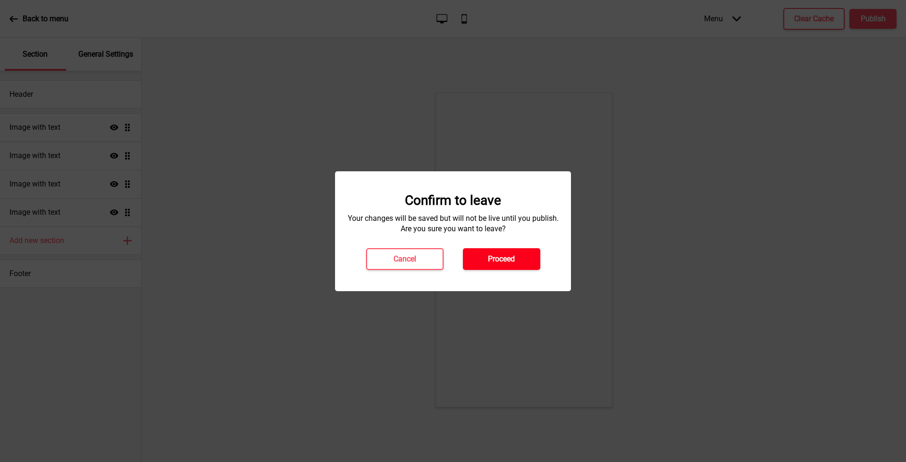
click at [487, 259] on button "Proceed" at bounding box center [501, 259] width 77 height 22
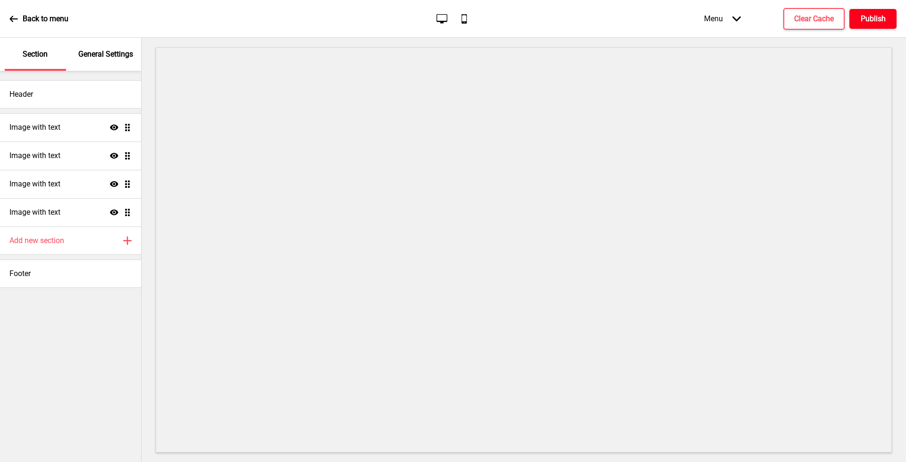
click at [872, 19] on h4 "Publish" at bounding box center [873, 19] width 25 height 10
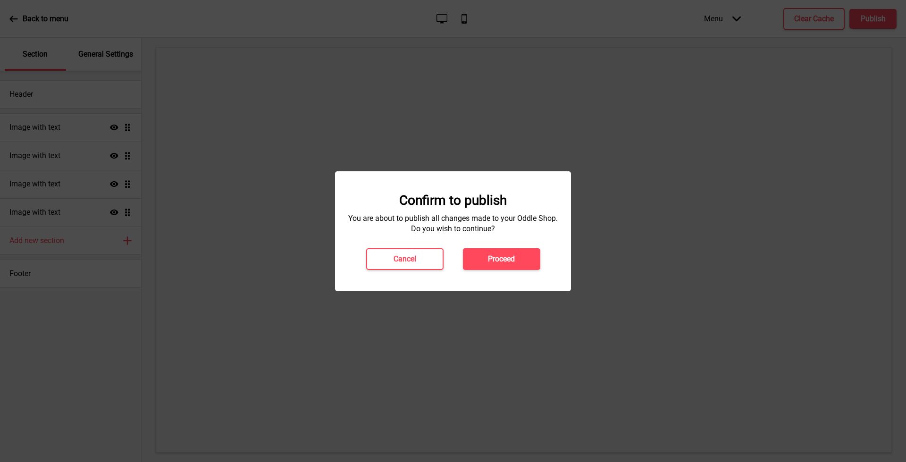
click at [498, 263] on h4 "Proceed" at bounding box center [501, 259] width 27 height 10
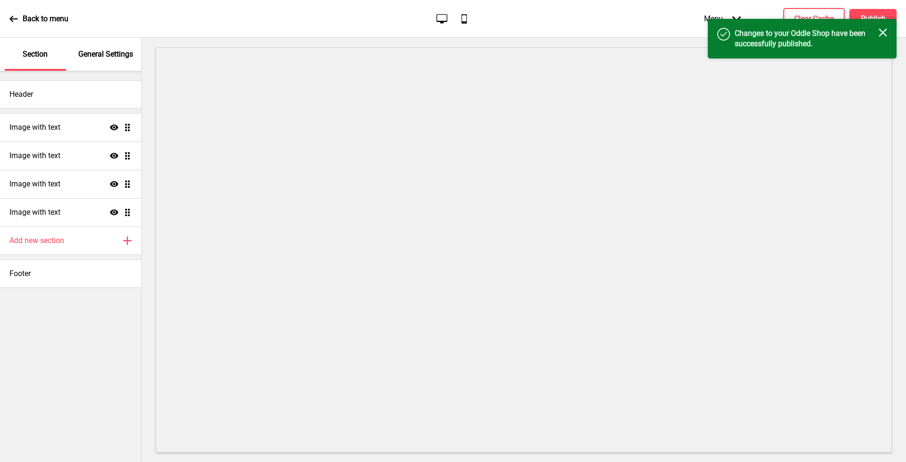
click at [23, 20] on p "Back to menu" at bounding box center [46, 19] width 46 height 10
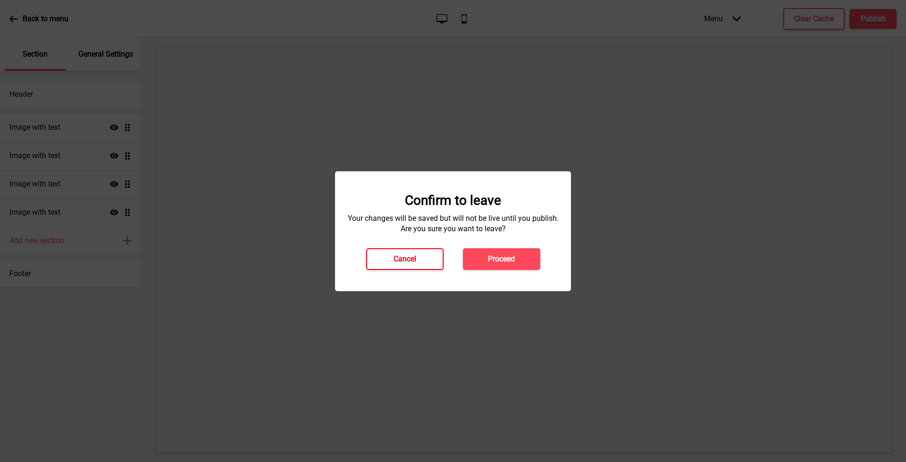
click at [395, 258] on h4 "Cancel" at bounding box center [405, 259] width 23 height 10
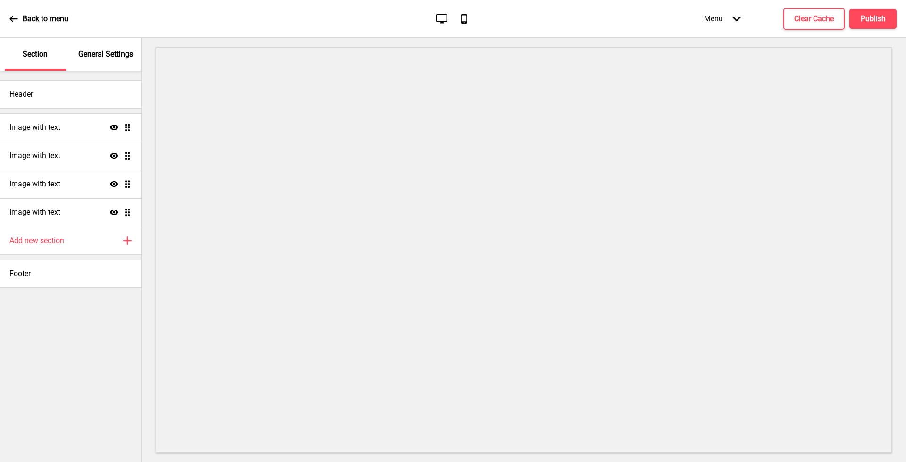
click at [8, 22] on div "Back to menu Desktop Mobile Menu Arrow down Product Page Store Information Chec…" at bounding box center [453, 19] width 906 height 38
click at [14, 17] on icon at bounding box center [13, 19] width 8 height 8
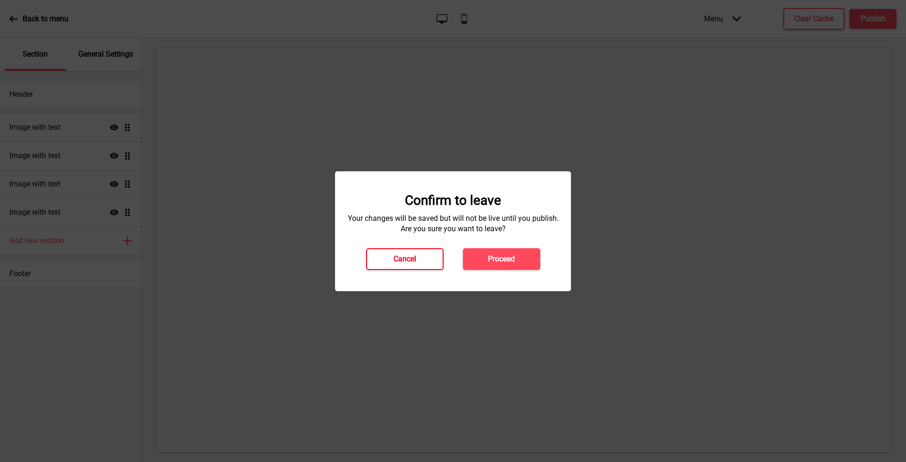
click at [377, 262] on button "Cancel" at bounding box center [404, 259] width 77 height 22
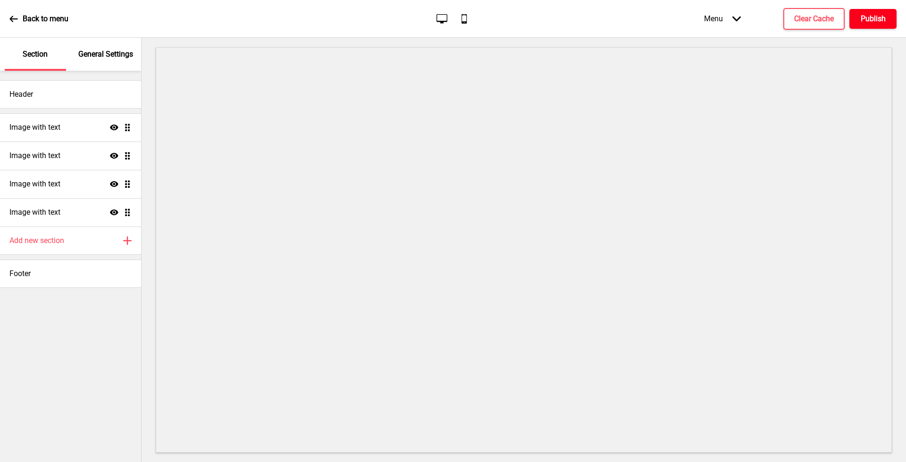
click at [871, 21] on h4 "Publish" at bounding box center [873, 19] width 25 height 10
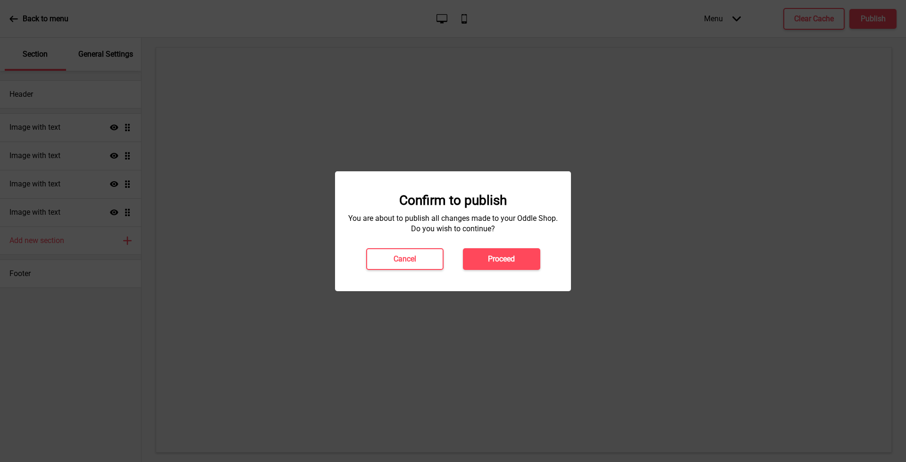
click at [498, 255] on h4 "Proceed" at bounding box center [501, 259] width 27 height 10
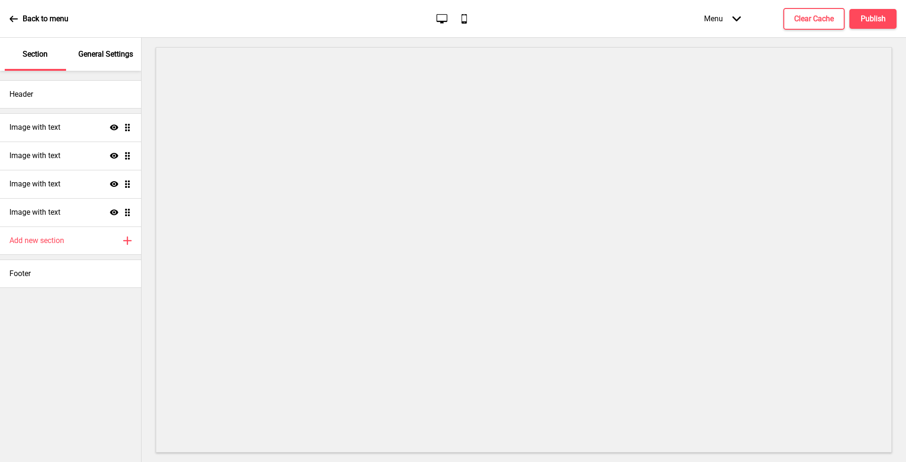
click at [470, 25] on div "Back to menu Desktop Mobile Menu Arrow down Product Page Store Information Chec…" at bounding box center [453, 19] width 906 height 38
click at [469, 20] on icon "Mobile" at bounding box center [464, 18] width 13 height 13
click at [436, 18] on icon "Desktop" at bounding box center [442, 18] width 13 height 13
click at [11, 16] on icon at bounding box center [13, 19] width 8 height 8
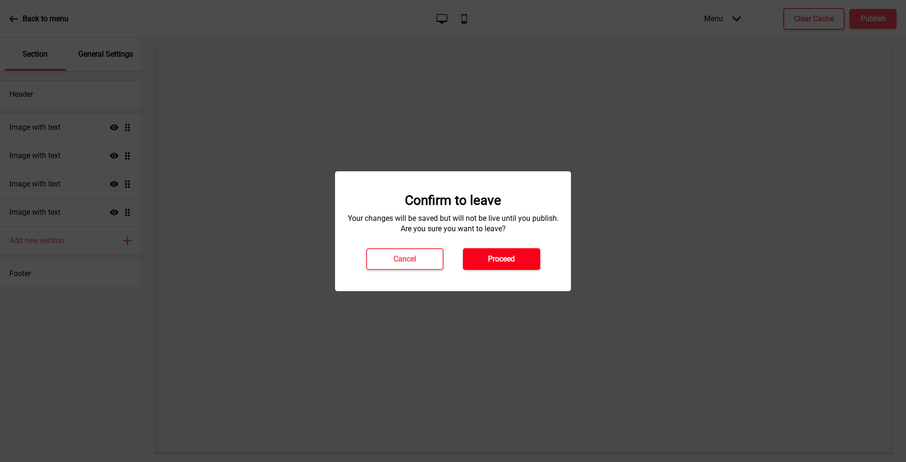
click at [527, 254] on button "Proceed" at bounding box center [501, 259] width 77 height 22
